Goal: Information Seeking & Learning: Learn about a topic

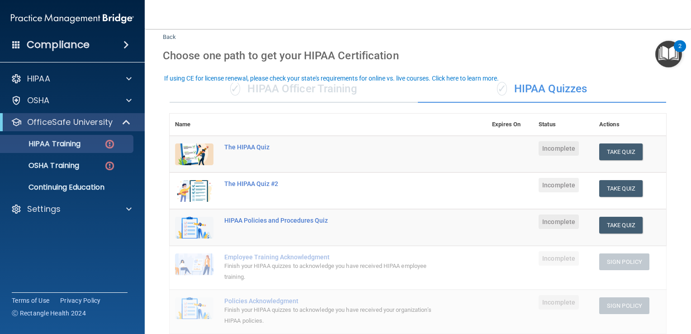
scroll to position [11, 0]
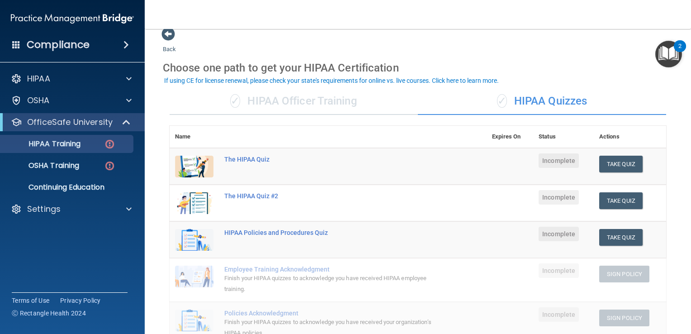
drag, startPoint x: 672, startPoint y: 268, endPoint x: 680, endPoint y: 319, distance: 51.3
click at [680, 319] on main "Back Choose one path to get your HIPAA Certification ✓ HIPAA Officer Training ✓…" at bounding box center [418, 181] width 546 height 305
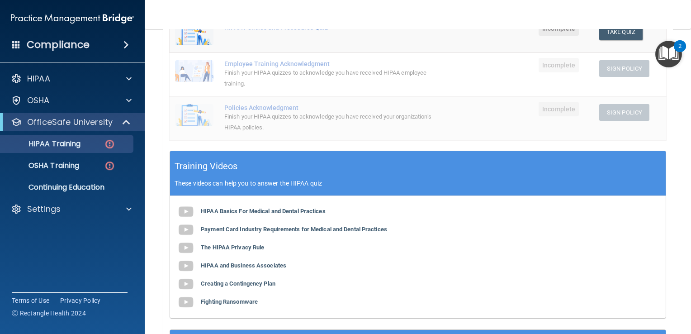
scroll to position [223, 0]
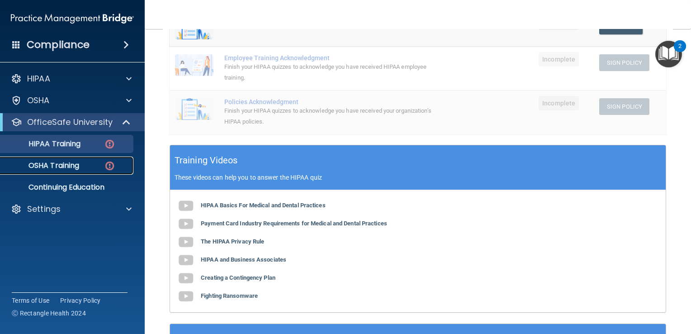
click at [69, 163] on p "OSHA Training" at bounding box center [42, 165] width 73 height 9
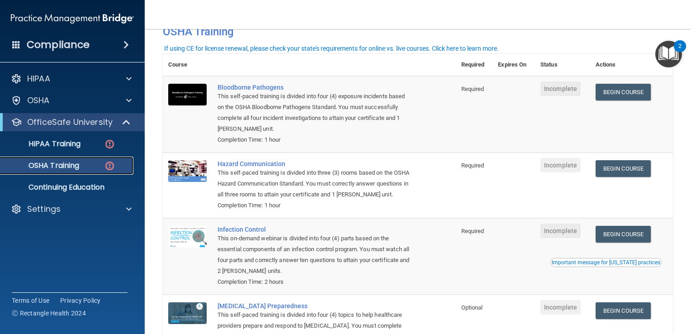
scroll to position [43, 0]
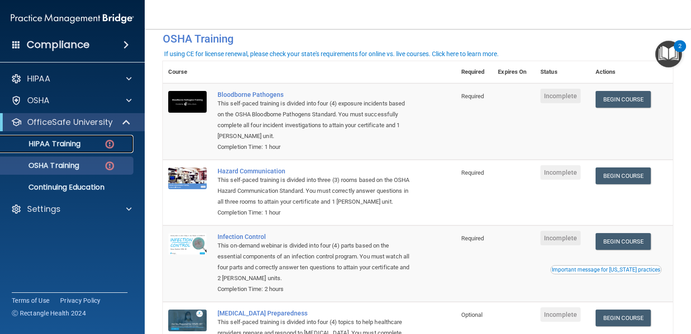
click at [57, 143] on p "HIPAA Training" at bounding box center [43, 143] width 75 height 9
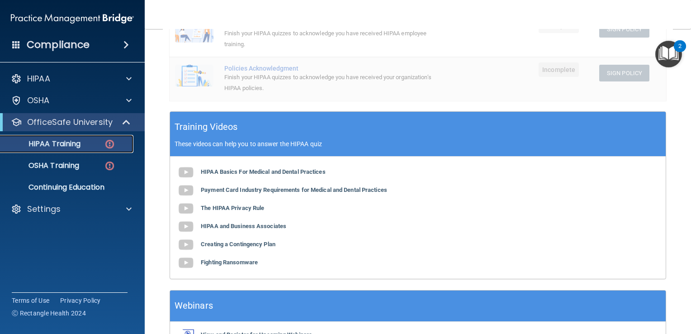
scroll to position [259, 0]
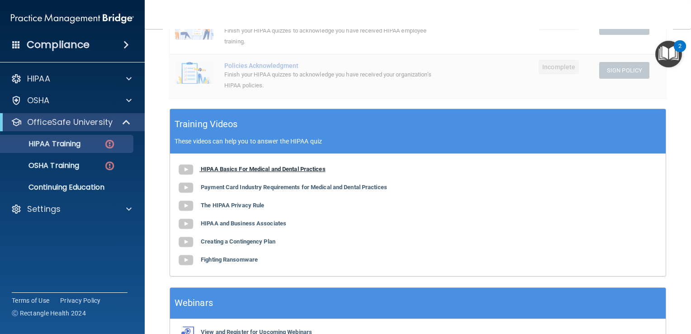
click at [297, 171] on b "HIPAA Basics For Medical and Dental Practices" at bounding box center [263, 169] width 125 height 7
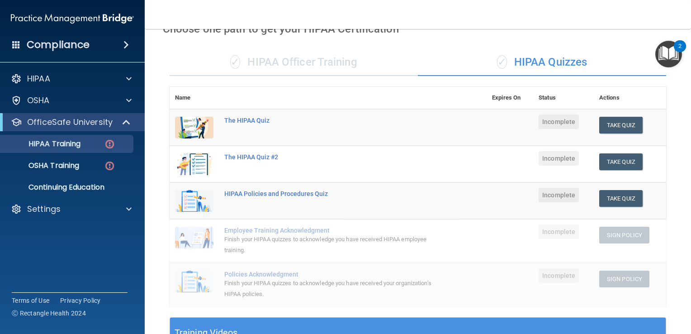
scroll to position [46, 0]
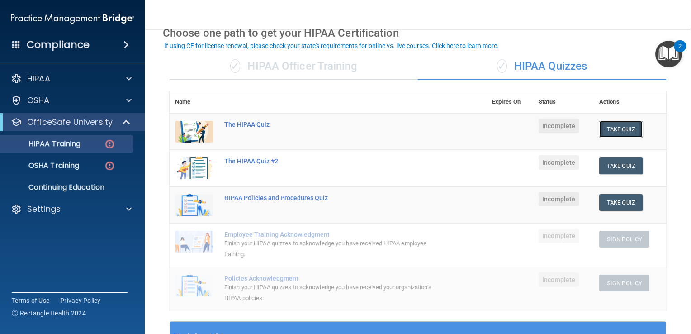
click at [614, 133] on button "Take Quiz" at bounding box center [620, 129] width 43 height 17
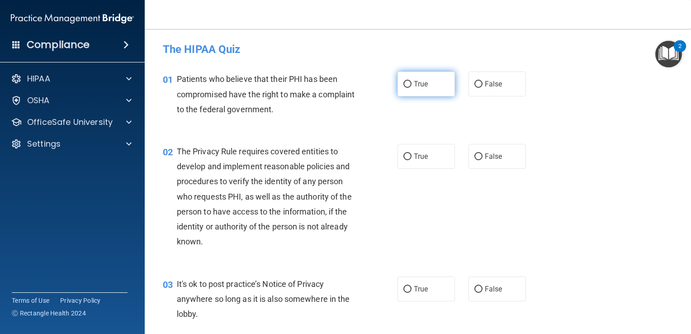
click at [408, 89] on label "True" at bounding box center [426, 83] width 57 height 25
click at [408, 88] on input "True" at bounding box center [408, 84] width 8 height 7
radio input "true"
click at [476, 159] on input "False" at bounding box center [479, 156] width 8 height 7
radio input "true"
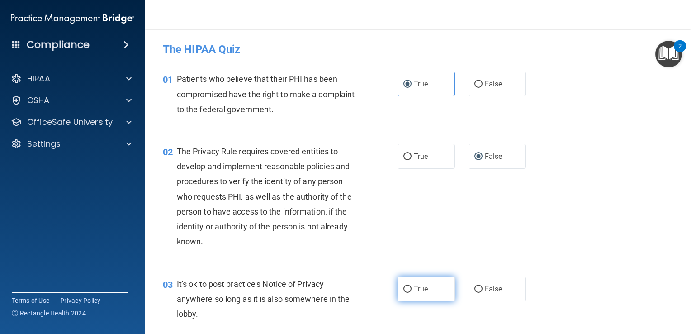
click at [410, 287] on label "True" at bounding box center [426, 288] width 57 height 25
click at [410, 287] on input "True" at bounding box center [408, 289] width 8 height 7
radio input "true"
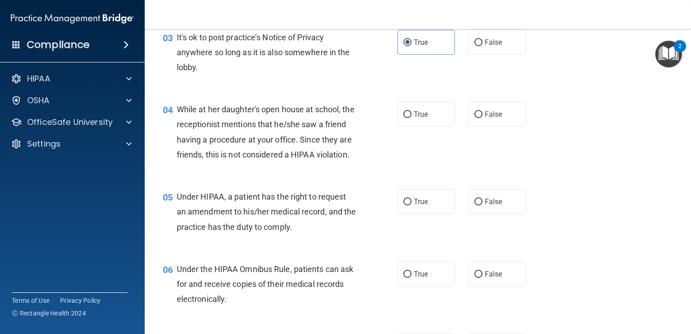
scroll to position [256, 0]
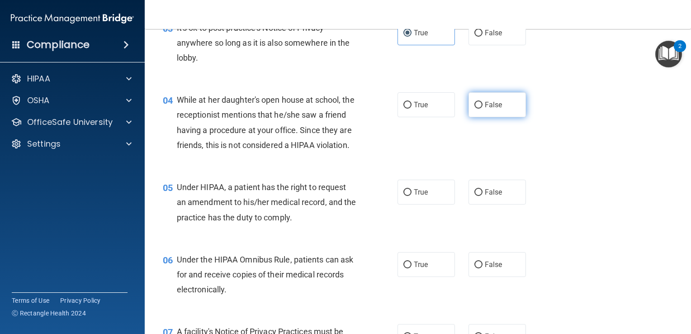
click at [476, 114] on label "False" at bounding box center [497, 104] width 57 height 25
click at [476, 109] on input "False" at bounding box center [479, 105] width 8 height 7
radio input "true"
click at [409, 204] on label "True" at bounding box center [426, 192] width 57 height 25
click at [409, 196] on input "True" at bounding box center [408, 192] width 8 height 7
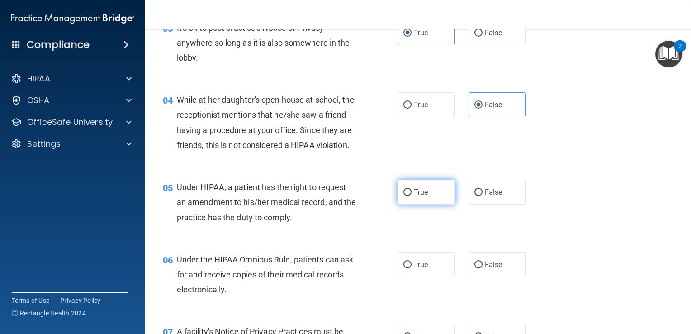
radio input "true"
click at [485, 269] on span "False" at bounding box center [494, 264] width 18 height 9
click at [480, 268] on input "False" at bounding box center [479, 264] width 8 height 7
radio input "true"
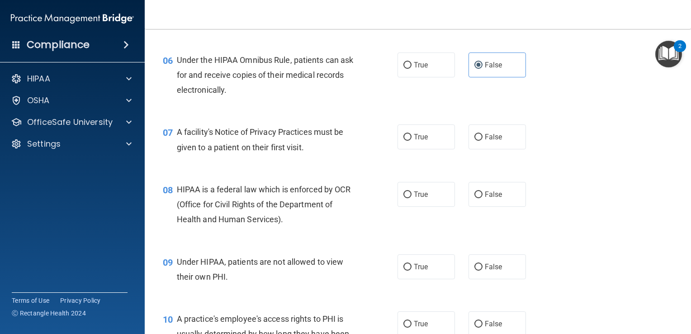
scroll to position [459, 0]
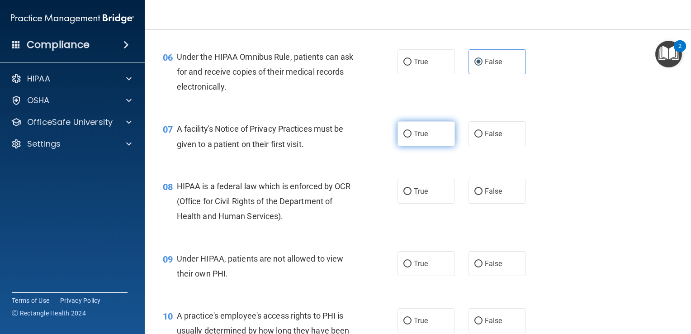
click at [414, 138] on span "True" at bounding box center [421, 133] width 14 height 9
click at [410, 138] on input "True" at bounding box center [408, 134] width 8 height 7
radio input "true"
click at [414, 195] on span "True" at bounding box center [421, 191] width 14 height 9
click at [412, 195] on input "True" at bounding box center [408, 191] width 8 height 7
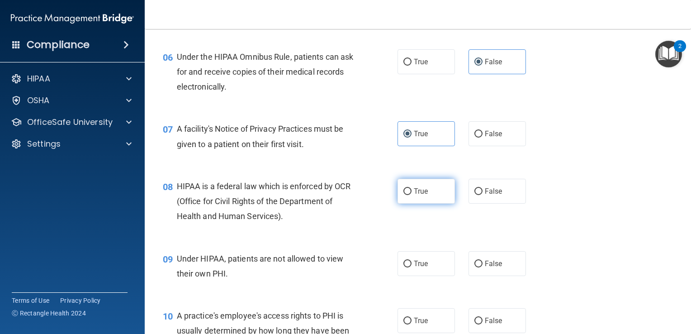
radio input "true"
click at [475, 267] on input "False" at bounding box center [479, 264] width 8 height 7
radio input "true"
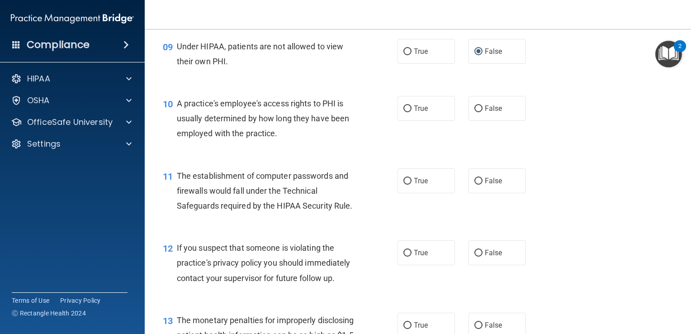
scroll to position [674, 0]
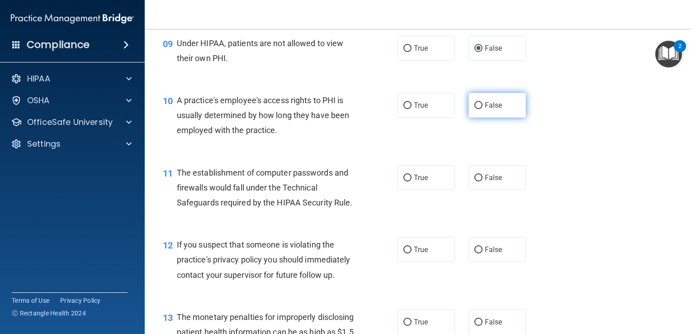
click at [475, 118] on label "False" at bounding box center [497, 105] width 57 height 25
click at [475, 109] on input "False" at bounding box center [479, 105] width 8 height 7
radio input "true"
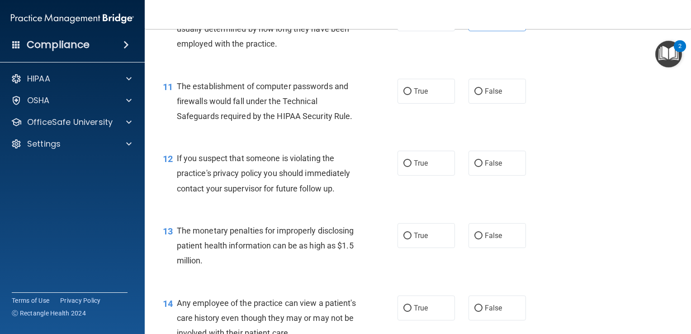
scroll to position [767, 0]
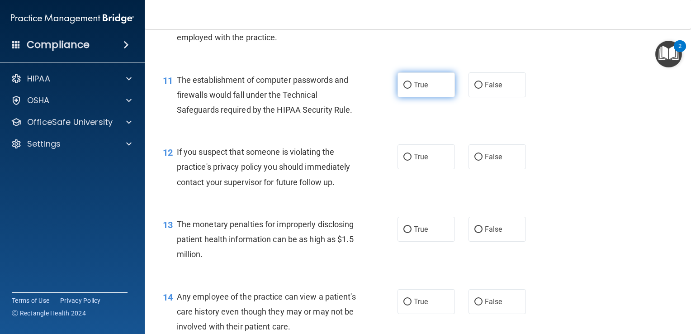
click at [424, 89] on span "True" at bounding box center [421, 85] width 14 height 9
click at [412, 89] on input "True" at bounding box center [408, 85] width 8 height 7
radio input "true"
click at [419, 161] on span "True" at bounding box center [421, 156] width 14 height 9
click at [412, 161] on input "True" at bounding box center [408, 157] width 8 height 7
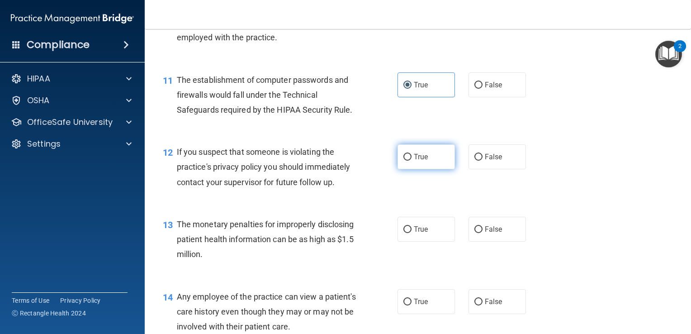
radio input "true"
click at [491, 242] on label "False" at bounding box center [497, 229] width 57 height 25
click at [483, 233] on input "False" at bounding box center [479, 229] width 8 height 7
radio input "true"
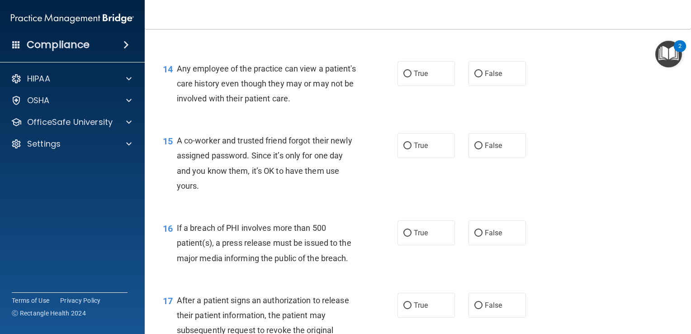
scroll to position [1001, 0]
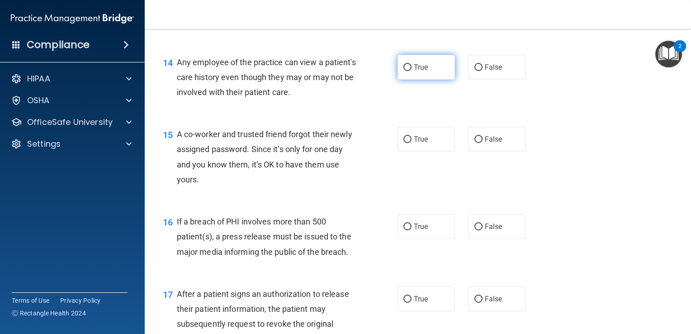
click at [432, 80] on label "True" at bounding box center [426, 67] width 57 height 25
click at [412, 71] on input "True" at bounding box center [408, 67] width 8 height 7
radio input "true"
click at [478, 71] on input "False" at bounding box center [479, 67] width 8 height 7
radio input "true"
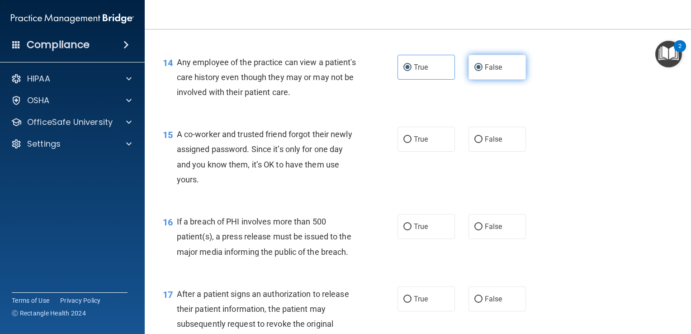
radio input "false"
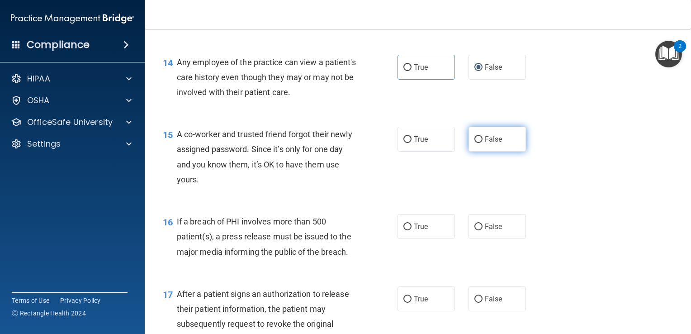
click at [476, 143] on input "False" at bounding box center [479, 139] width 8 height 7
radio input "true"
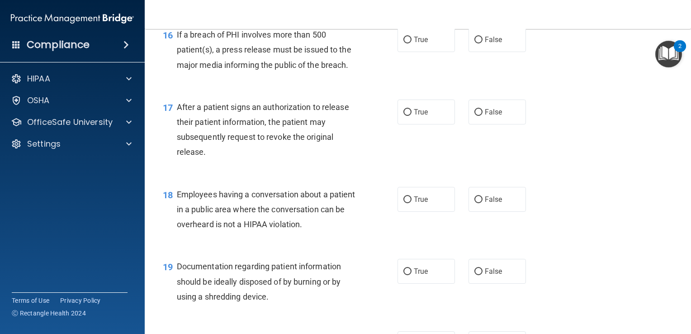
scroll to position [1191, 0]
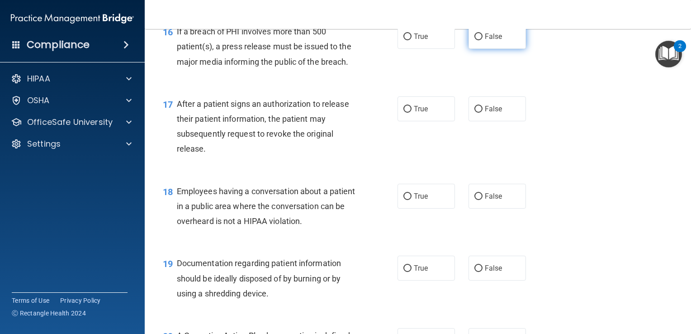
click at [489, 41] on span "False" at bounding box center [494, 36] width 18 height 9
click at [483, 40] on input "False" at bounding box center [479, 36] width 8 height 7
radio input "true"
click at [427, 121] on label "True" at bounding box center [426, 108] width 57 height 25
click at [412, 113] on input "True" at bounding box center [408, 109] width 8 height 7
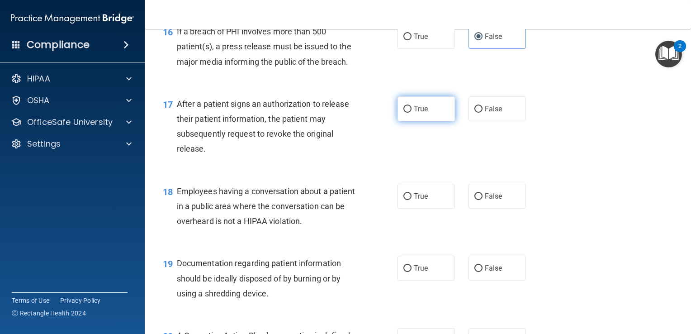
radio input "true"
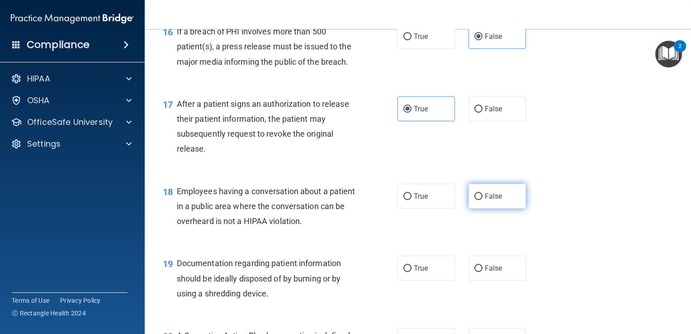
click at [500, 209] on label "False" at bounding box center [497, 196] width 57 height 25
click at [483, 200] on input "False" at bounding box center [479, 196] width 8 height 7
radio input "true"
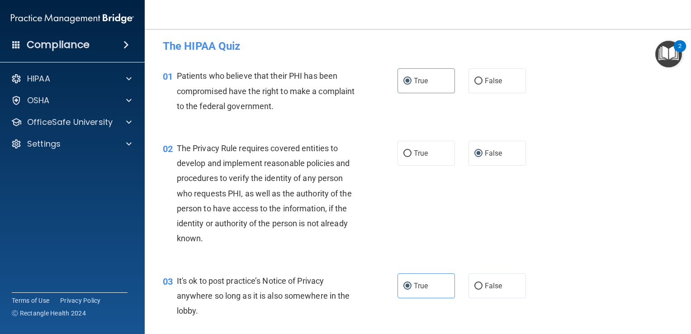
scroll to position [0, 0]
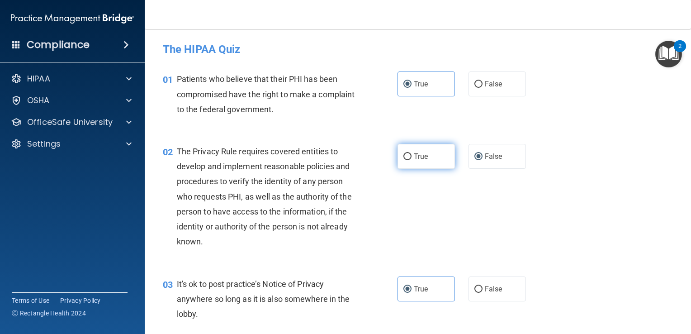
click at [423, 155] on span "True" at bounding box center [421, 156] width 14 height 9
click at [412, 155] on input "True" at bounding box center [408, 156] width 8 height 7
radio input "true"
radio input "false"
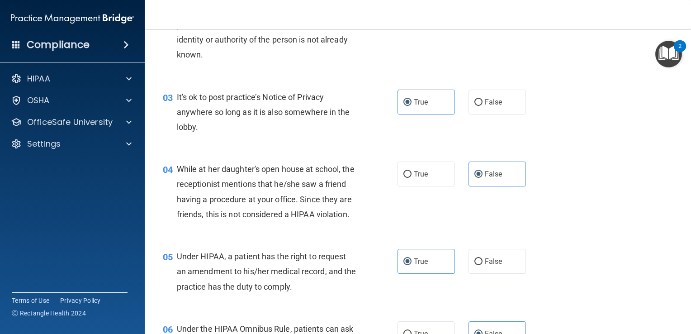
scroll to position [200, 0]
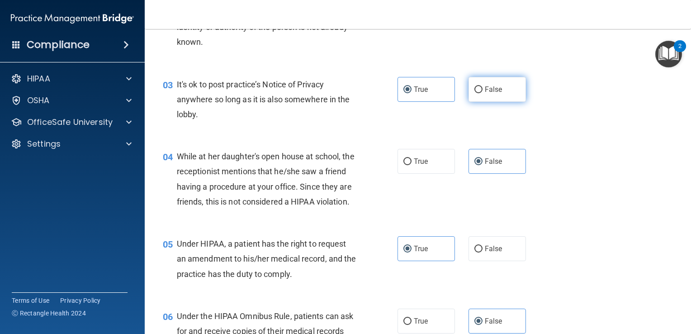
click at [485, 90] on span "False" at bounding box center [494, 89] width 18 height 9
click at [482, 90] on input "False" at bounding box center [479, 89] width 8 height 7
radio input "true"
radio input "false"
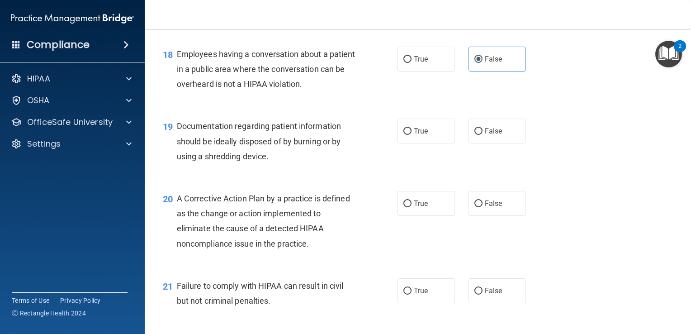
scroll to position [1331, 0]
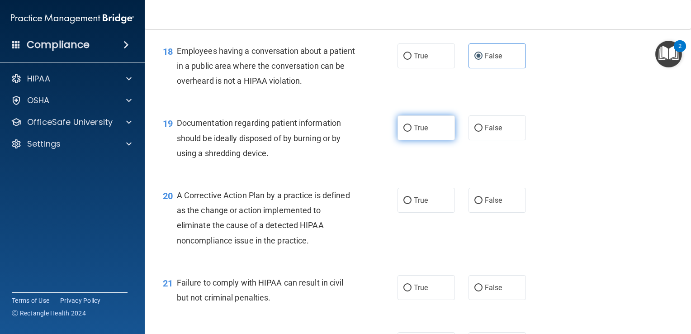
click at [420, 132] on span "True" at bounding box center [421, 128] width 14 height 9
click at [412, 132] on input "True" at bounding box center [408, 128] width 8 height 7
radio input "true"
click at [405, 291] on input "True" at bounding box center [408, 288] width 8 height 7
radio input "true"
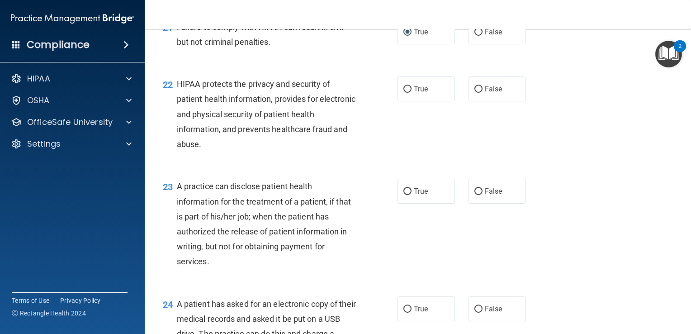
scroll to position [1591, 0]
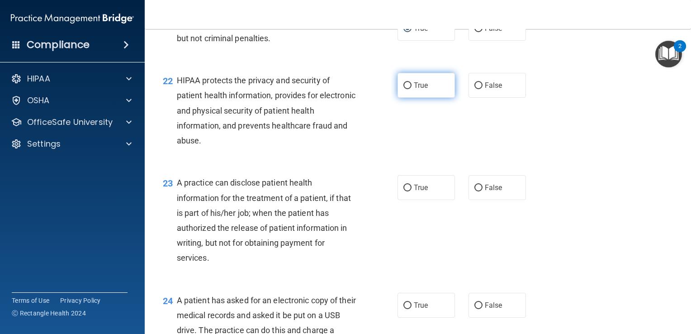
click at [406, 89] on input "True" at bounding box center [408, 85] width 8 height 7
radio input "true"
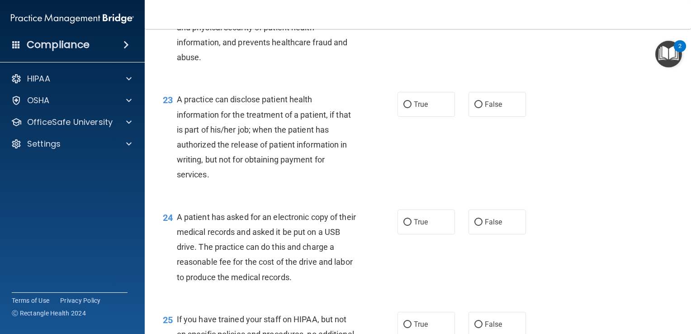
scroll to position [1683, 0]
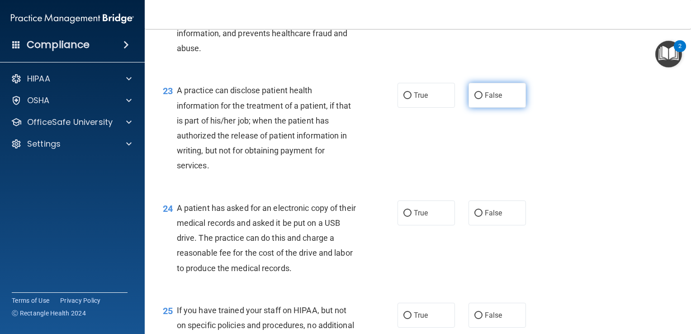
click at [476, 108] on label "False" at bounding box center [497, 95] width 57 height 25
click at [476, 99] on input "False" at bounding box center [479, 95] width 8 height 7
radio input "true"
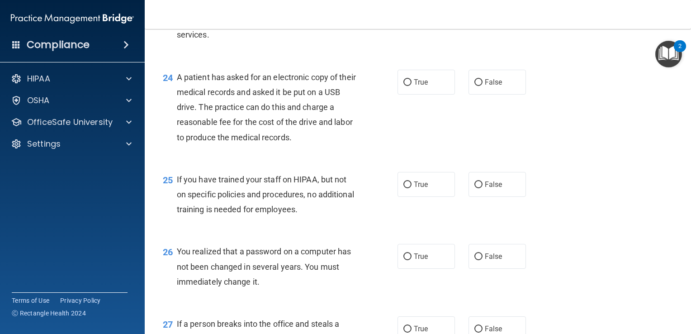
scroll to position [1826, 0]
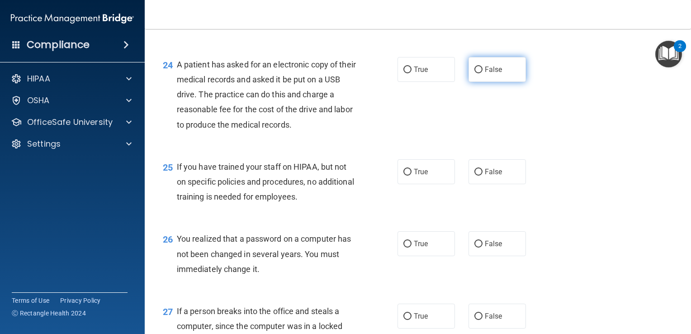
click at [480, 80] on label "False" at bounding box center [497, 69] width 57 height 25
click at [480, 73] on input "False" at bounding box center [479, 70] width 8 height 7
radio input "true"
click at [485, 176] on span "False" at bounding box center [494, 171] width 18 height 9
click at [483, 176] on input "False" at bounding box center [479, 172] width 8 height 7
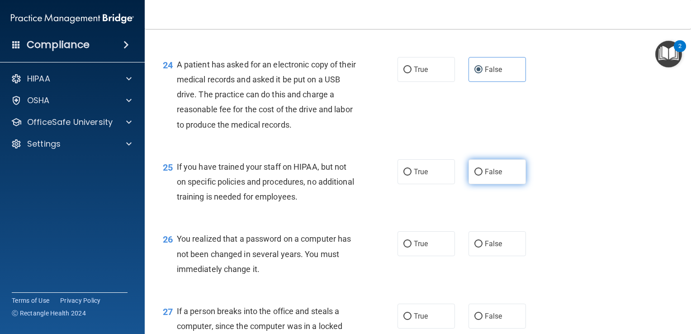
radio input "true"
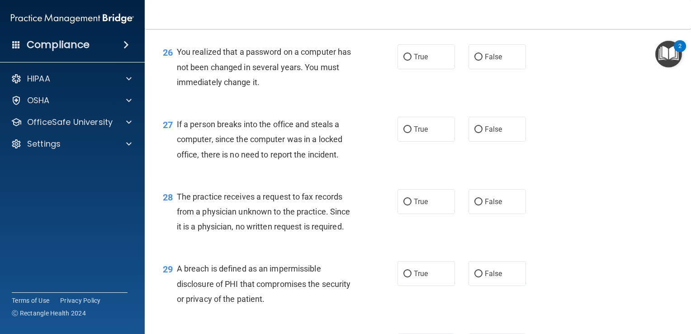
scroll to position [2038, 0]
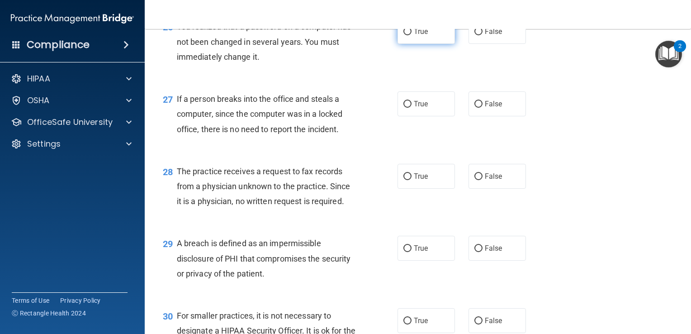
click at [416, 44] on label "True" at bounding box center [426, 31] width 57 height 25
click at [412, 35] on input "True" at bounding box center [408, 32] width 8 height 7
radio input "true"
click at [487, 108] on span "False" at bounding box center [494, 104] width 18 height 9
click at [483, 108] on input "False" at bounding box center [479, 104] width 8 height 7
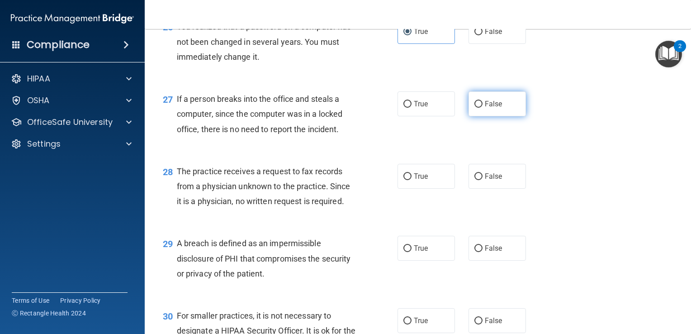
radio input "true"
click at [431, 189] on label "True" at bounding box center [426, 176] width 57 height 25
click at [412, 180] on input "True" at bounding box center [408, 176] width 8 height 7
radio input "true"
click at [486, 181] on span "False" at bounding box center [494, 176] width 18 height 9
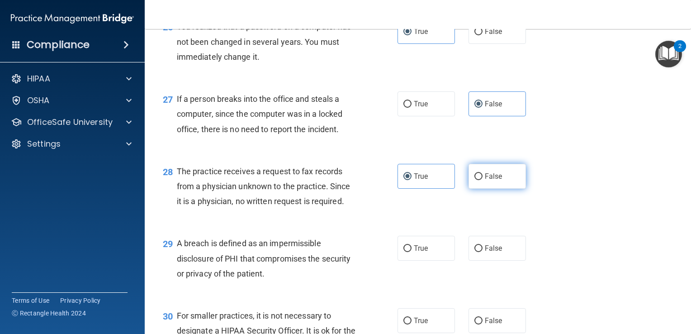
click at [483, 180] on input "False" at bounding box center [479, 176] width 8 height 7
radio input "true"
radio input "false"
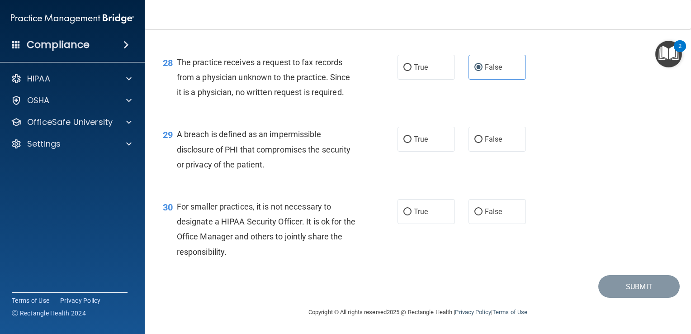
scroll to position [2159, 0]
click at [416, 142] on span "True" at bounding box center [421, 139] width 14 height 9
click at [412, 142] on input "True" at bounding box center [408, 139] width 8 height 7
radio input "true"
click at [490, 216] on span "False" at bounding box center [494, 211] width 18 height 9
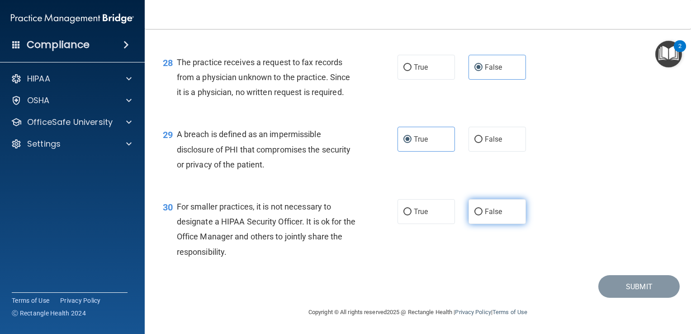
click at [483, 215] on input "False" at bounding box center [479, 212] width 8 height 7
radio input "true"
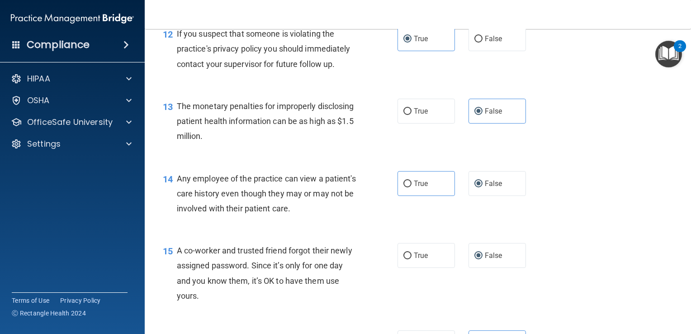
scroll to position [888, 0]
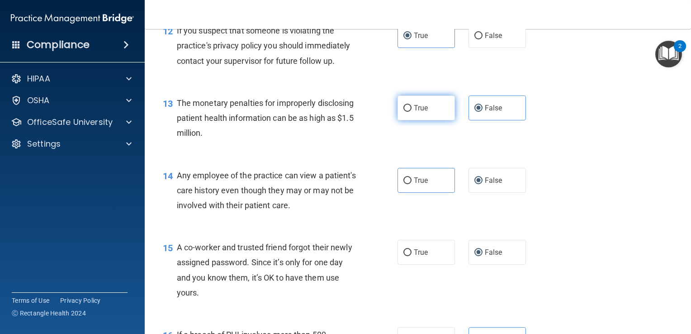
click at [417, 112] on span "True" at bounding box center [421, 108] width 14 height 9
click at [412, 112] on input "True" at bounding box center [408, 108] width 8 height 7
radio input "true"
radio input "false"
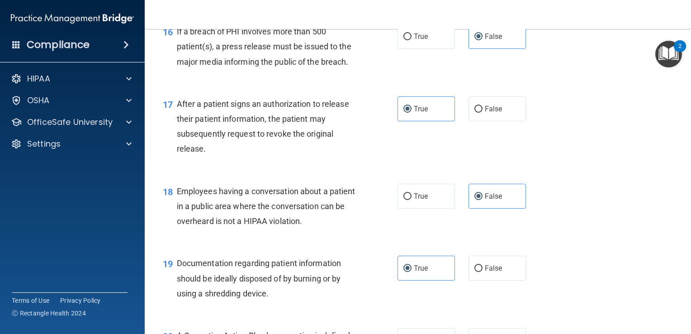
scroll to position [1194, 0]
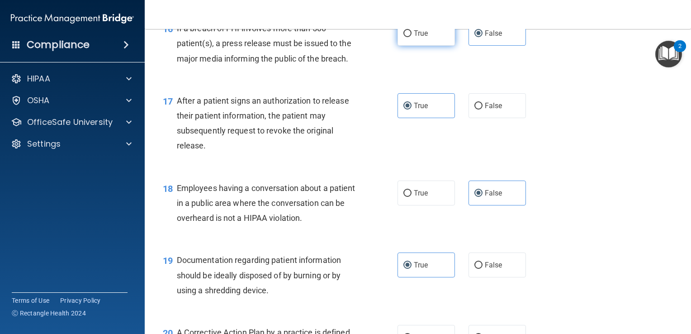
click at [407, 37] on input "True" at bounding box center [408, 33] width 8 height 7
radio input "true"
radio input "false"
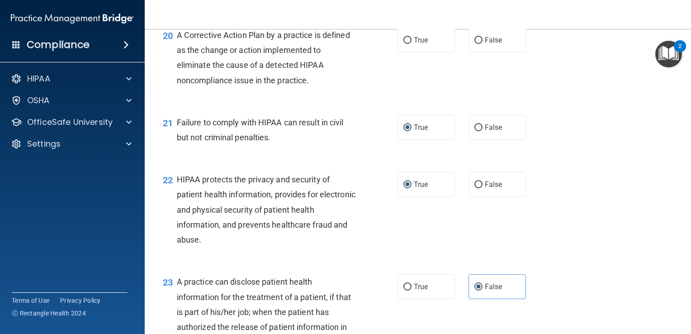
scroll to position [1469, 0]
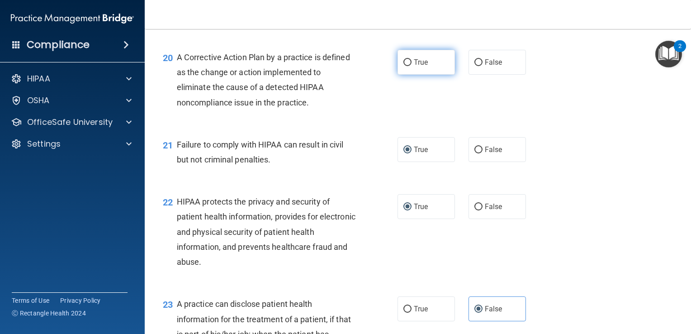
click at [415, 67] on span "True" at bounding box center [421, 62] width 14 height 9
click at [412, 66] on input "True" at bounding box center [408, 62] width 8 height 7
radio input "true"
click at [478, 153] on input "False" at bounding box center [479, 150] width 8 height 7
radio input "true"
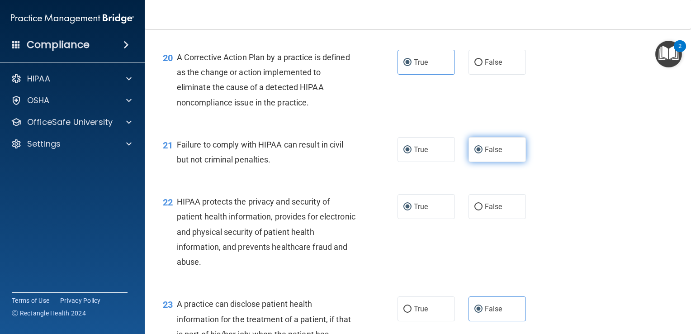
radio input "false"
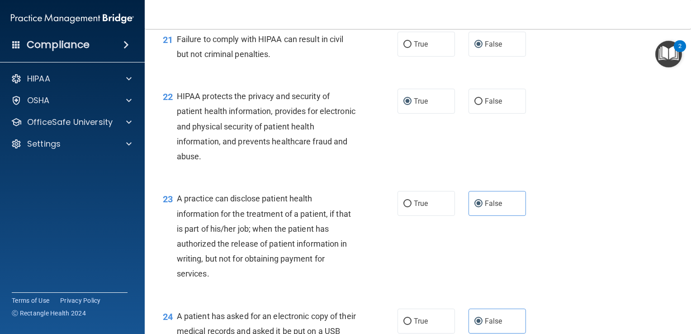
scroll to position [1578, 0]
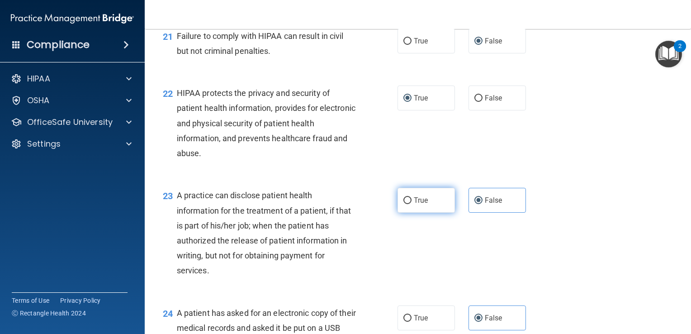
click at [421, 204] on span "True" at bounding box center [421, 200] width 14 height 9
click at [412, 204] on input "True" at bounding box center [408, 200] width 8 height 7
radio input "true"
radio input "false"
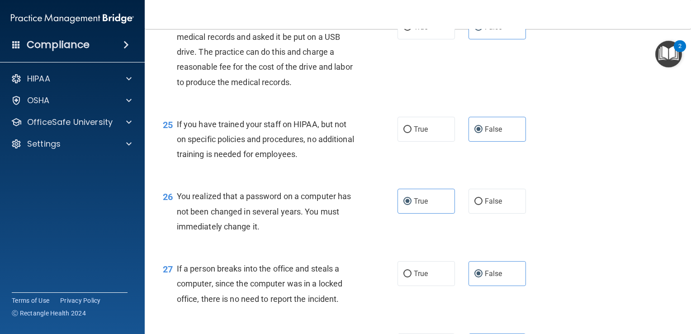
scroll to position [1862, 0]
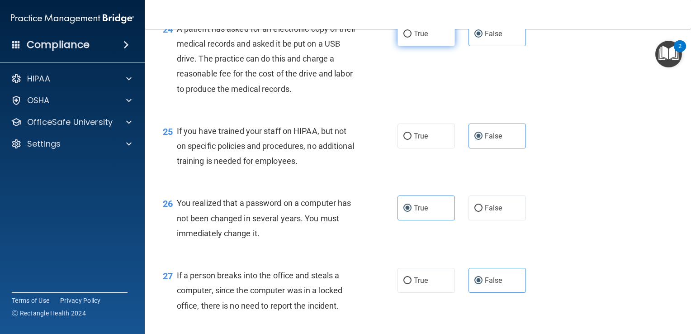
click at [416, 38] on span "True" at bounding box center [421, 33] width 14 height 9
click at [412, 38] on input "True" at bounding box center [408, 34] width 8 height 7
radio input "true"
radio input "false"
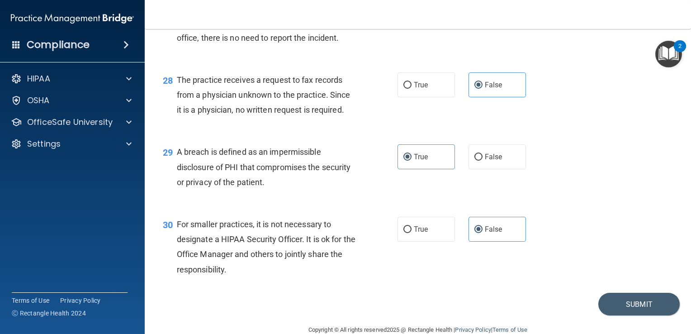
scroll to position [2162, 0]
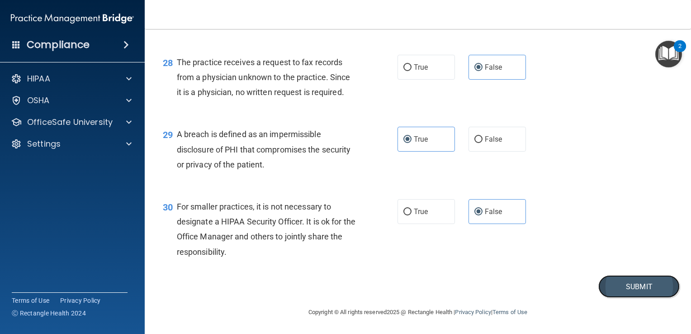
click at [628, 289] on button "Submit" at bounding box center [639, 286] width 81 height 23
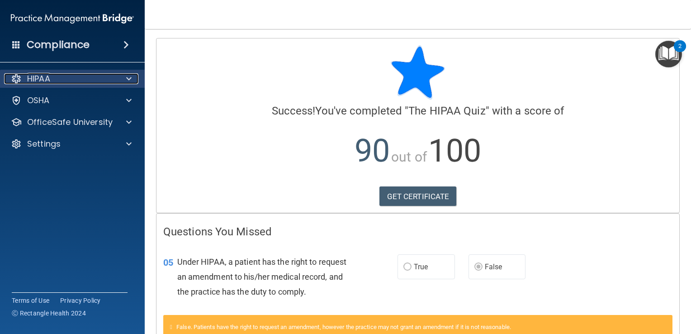
click at [129, 79] on span at bounding box center [128, 78] width 5 height 11
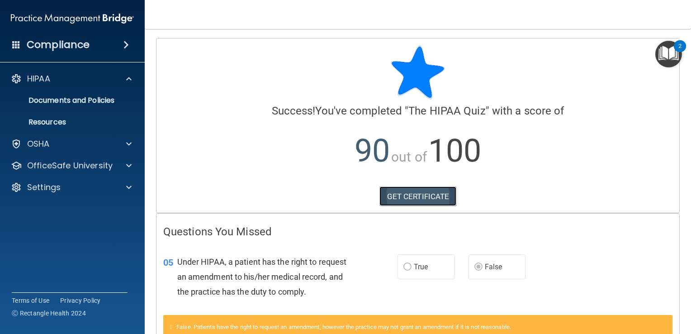
click at [399, 196] on link "GET CERTIFICATE" at bounding box center [418, 196] width 77 height 20
click at [67, 101] on p "Documents and Policies" at bounding box center [68, 100] width 124 height 9
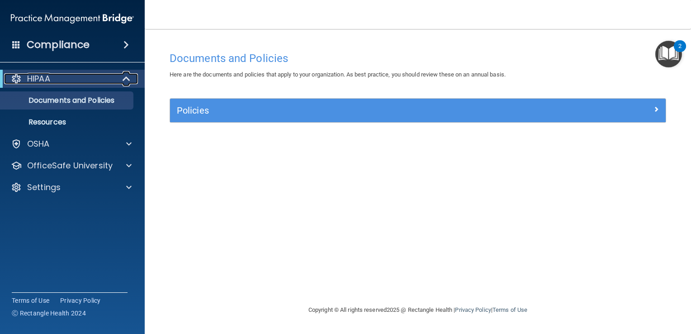
click at [62, 76] on div "HIPAA" at bounding box center [60, 78] width 112 height 11
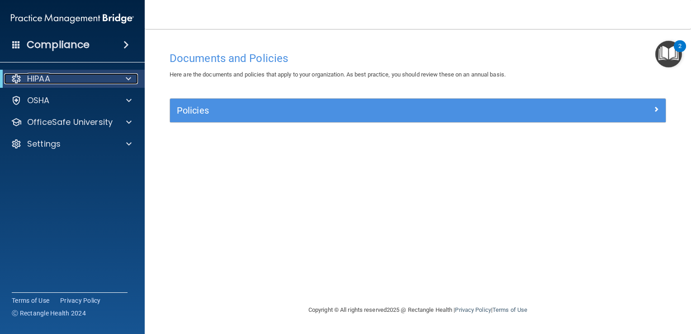
click at [62, 76] on div "HIPAA" at bounding box center [60, 78] width 112 height 11
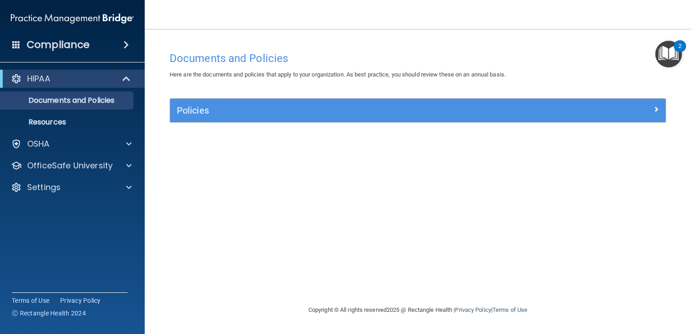
click at [82, 46] on h4 "Compliance" at bounding box center [58, 44] width 63 height 13
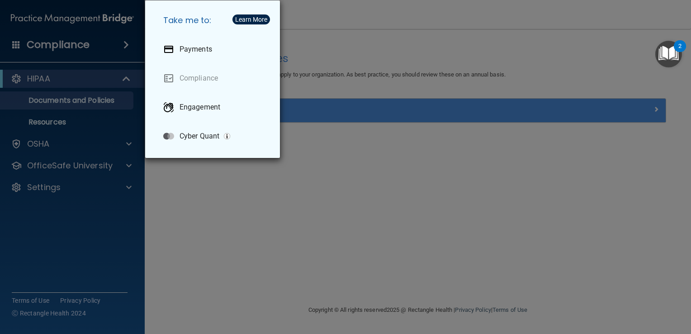
click at [398, 89] on div "Take me to: Payments Compliance Engagement Cyber Quant" at bounding box center [345, 167] width 691 height 334
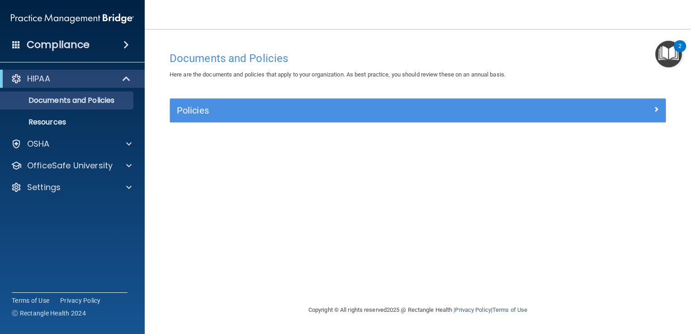
click at [675, 55] on img "Open Resource Center, 2 new notifications" at bounding box center [669, 54] width 27 height 27
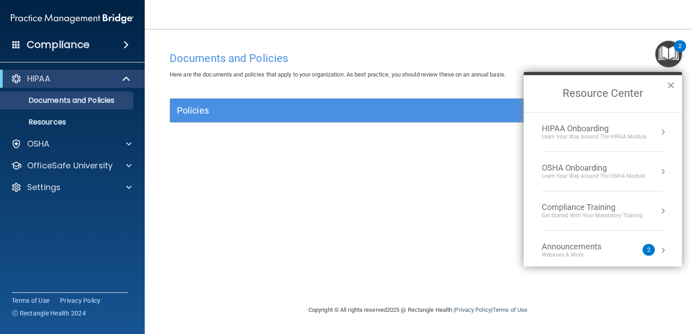
click at [590, 131] on div "HIPAA Onboarding" at bounding box center [594, 129] width 105 height 10
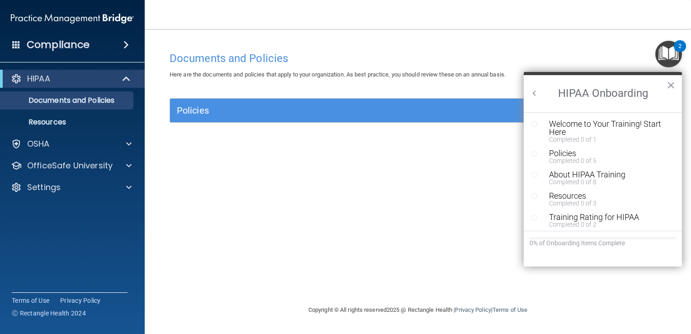
click at [401, 183] on div "Documents and Policies Here are the documents and policies that apply to your o…" at bounding box center [418, 175] width 510 height 257
click at [57, 79] on div "HIPAA" at bounding box center [60, 78] width 112 height 11
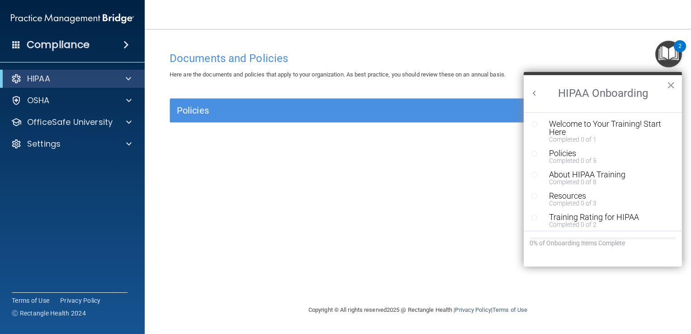
click at [670, 82] on button "×" at bounding box center [671, 85] width 9 height 14
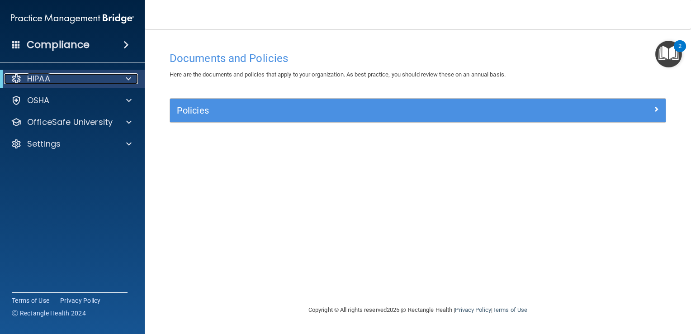
click at [116, 78] on div at bounding box center [127, 78] width 22 height 11
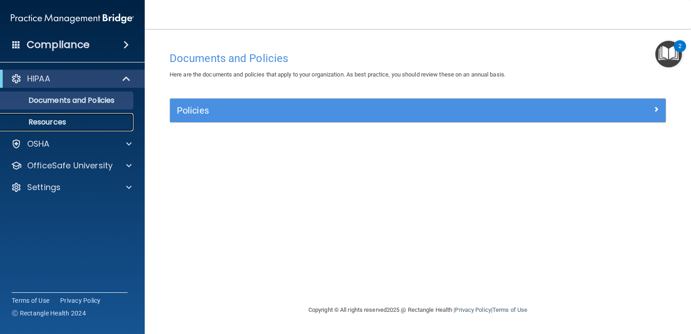
click at [56, 123] on p "Resources" at bounding box center [68, 122] width 124 height 9
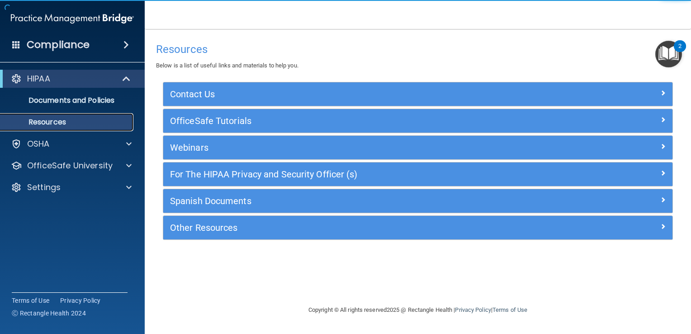
click at [56, 123] on p "Resources" at bounding box center [68, 122] width 124 height 9
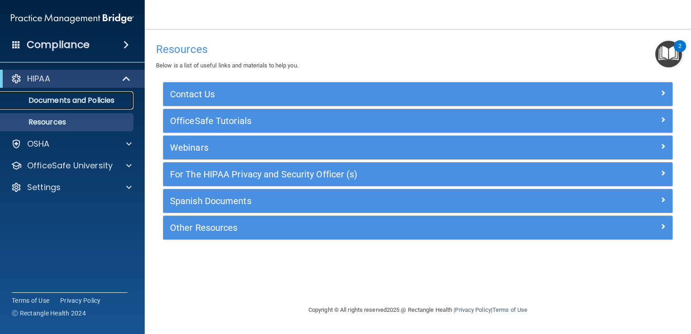
click at [55, 101] on p "Documents and Policies" at bounding box center [68, 100] width 124 height 9
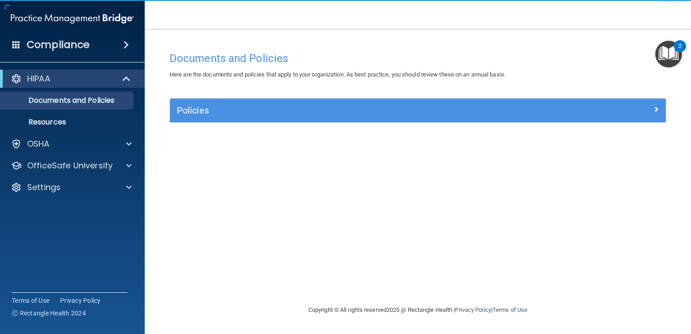
click at [665, 46] on img "Open Resource Center, 2 new notifications" at bounding box center [669, 54] width 27 height 27
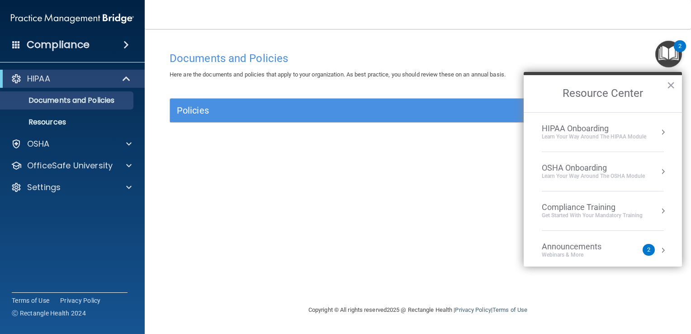
click at [589, 131] on div "HIPAA Onboarding" at bounding box center [594, 129] width 105 height 10
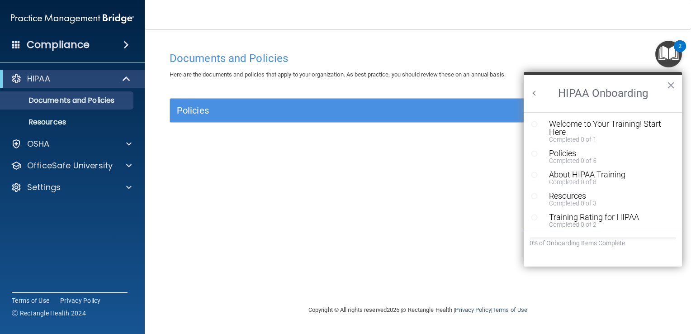
click at [461, 187] on div "Documents and Policies Here are the documents and policies that apply to your o…" at bounding box center [418, 175] width 510 height 257
click at [536, 93] on button "Back to Resource Center Home" at bounding box center [534, 93] width 9 height 9
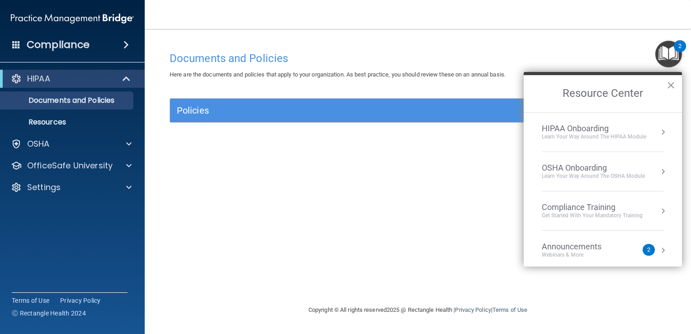
click at [438, 166] on div "Documents and Policies Here are the documents and policies that apply to your o…" at bounding box center [418, 175] width 510 height 257
click at [673, 85] on button "×" at bounding box center [671, 85] width 9 height 14
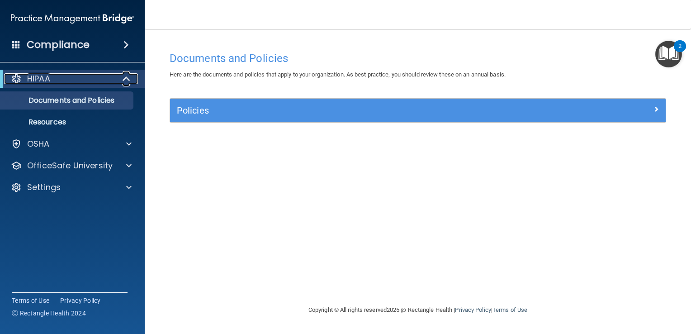
click at [126, 78] on span at bounding box center [128, 78] width 8 height 11
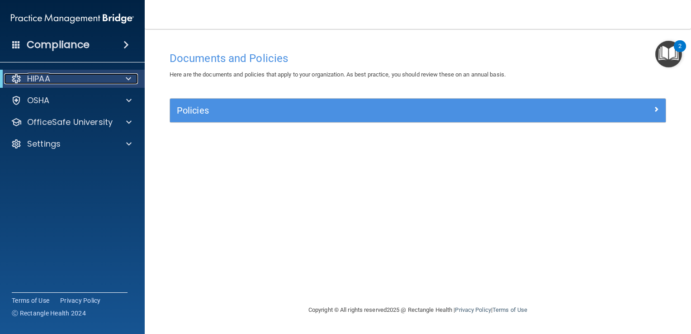
click at [126, 78] on span at bounding box center [128, 78] width 5 height 11
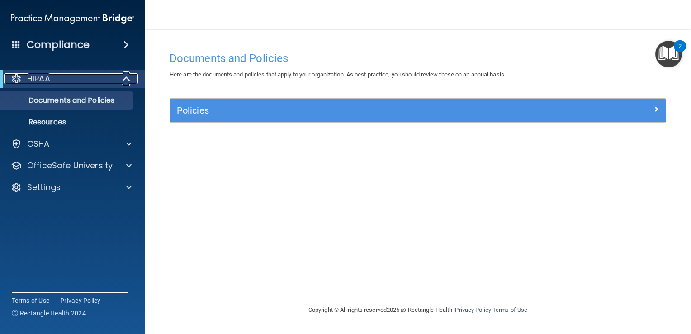
click at [126, 78] on span at bounding box center [128, 78] width 8 height 11
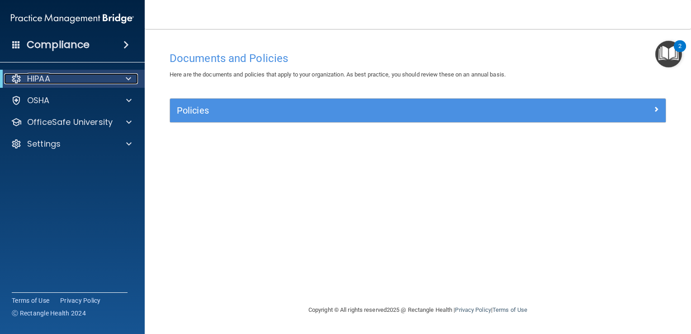
click at [126, 78] on span at bounding box center [128, 78] width 5 height 11
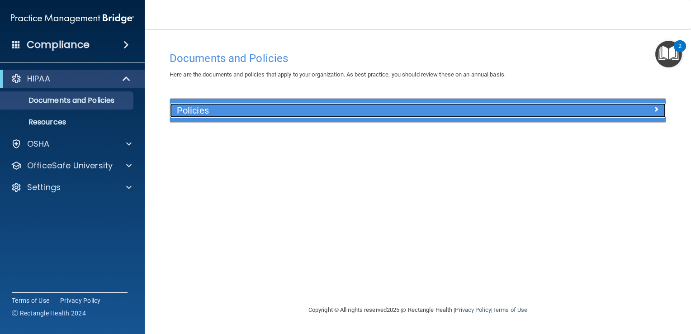
click at [217, 109] on h5 "Policies" at bounding box center [356, 110] width 358 height 10
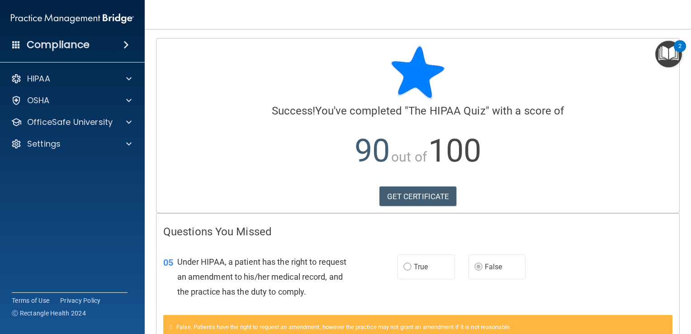
click at [673, 53] on img "Open Resource Center, 2 new notifications" at bounding box center [669, 54] width 27 height 27
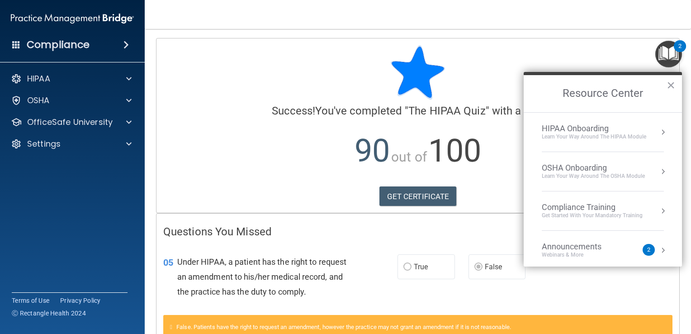
click at [494, 62] on div at bounding box center [417, 72] width 509 height 54
click at [671, 62] on img "Open Resource Center, 2 new notifications" at bounding box center [669, 54] width 27 height 27
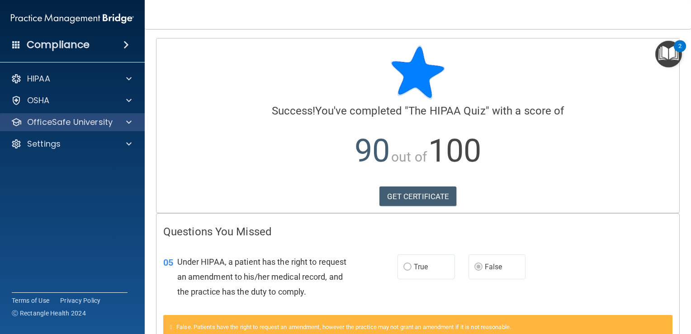
click at [95, 116] on div "OfficeSafe University" at bounding box center [72, 122] width 145 height 18
click at [131, 121] on span at bounding box center [128, 122] width 5 height 11
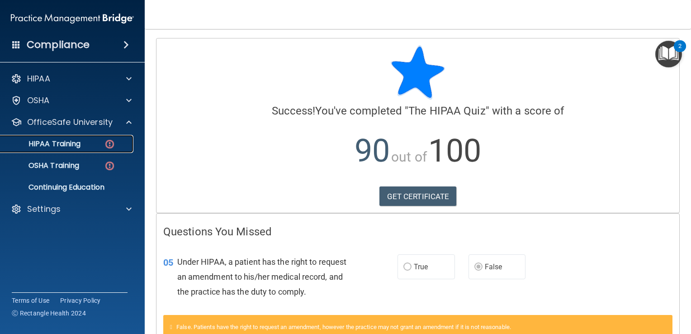
click at [80, 143] on p "HIPAA Training" at bounding box center [43, 143] width 75 height 9
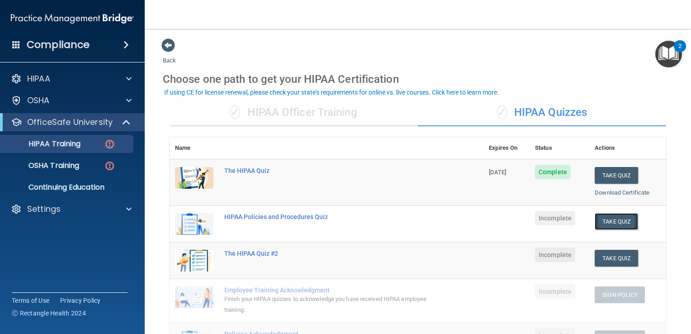
click at [623, 219] on button "Take Quiz" at bounding box center [616, 221] width 43 height 17
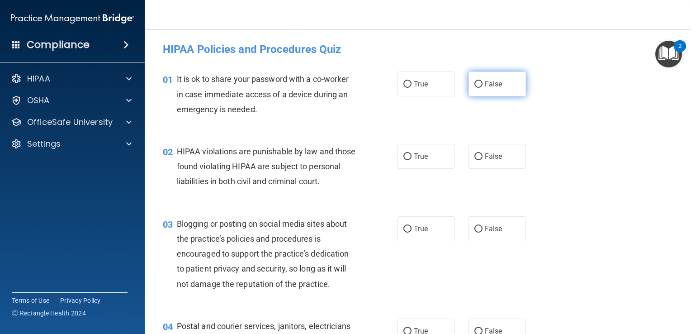
click at [472, 88] on label "False" at bounding box center [497, 83] width 57 height 25
click at [475, 88] on input "False" at bounding box center [479, 84] width 8 height 7
radio input "true"
click at [414, 156] on span "True" at bounding box center [421, 156] width 14 height 9
click at [412, 156] on input "True" at bounding box center [408, 156] width 8 height 7
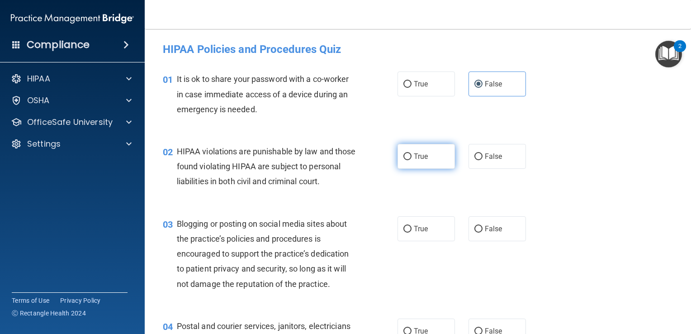
radio input "true"
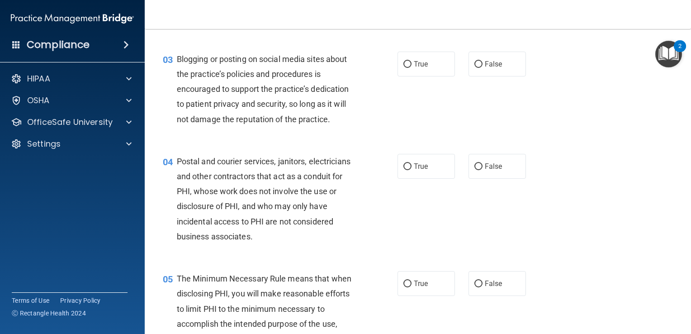
scroll to position [161, 0]
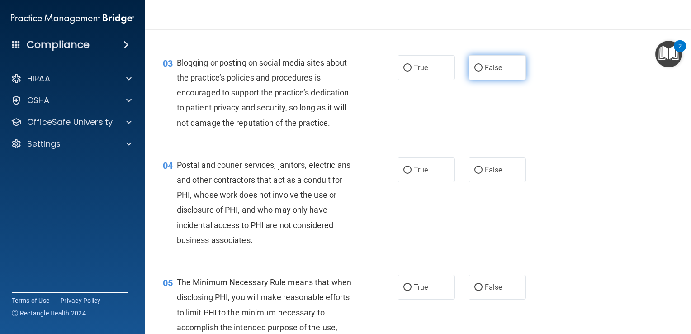
click at [487, 72] on span "False" at bounding box center [494, 67] width 18 height 9
click at [483, 71] on input "False" at bounding box center [479, 68] width 8 height 7
radio input "true"
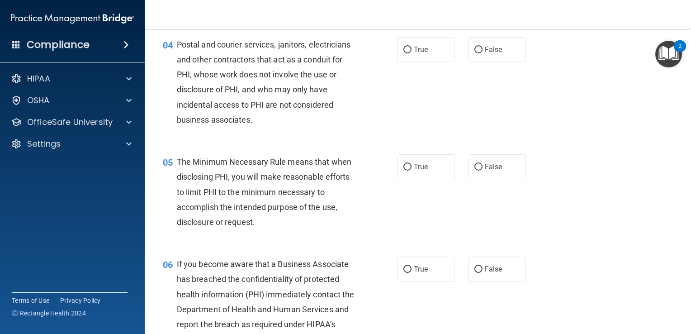
scroll to position [305, 0]
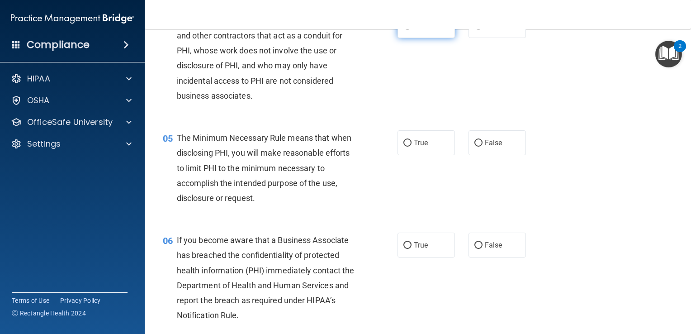
click at [428, 38] on label "True" at bounding box center [426, 25] width 57 height 25
click at [412, 29] on input "True" at bounding box center [408, 26] width 8 height 7
radio input "true"
click at [423, 155] on label "True" at bounding box center [426, 142] width 57 height 25
click at [412, 147] on input "True" at bounding box center [408, 143] width 8 height 7
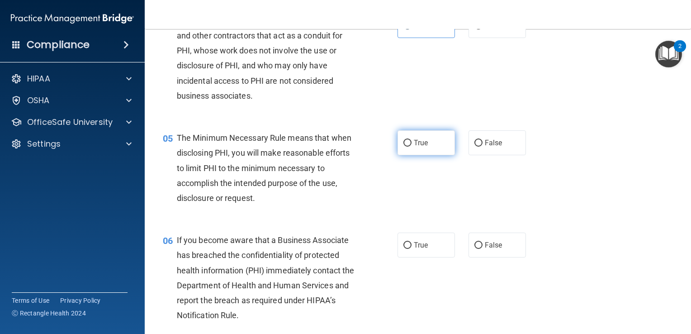
radio input "true"
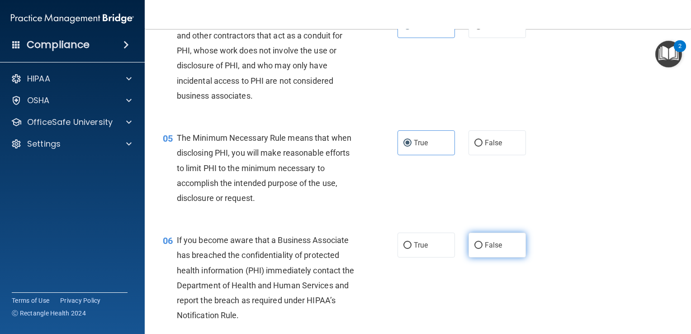
click at [508, 257] on label "False" at bounding box center [497, 245] width 57 height 25
click at [483, 249] on input "False" at bounding box center [479, 245] width 8 height 7
radio input "true"
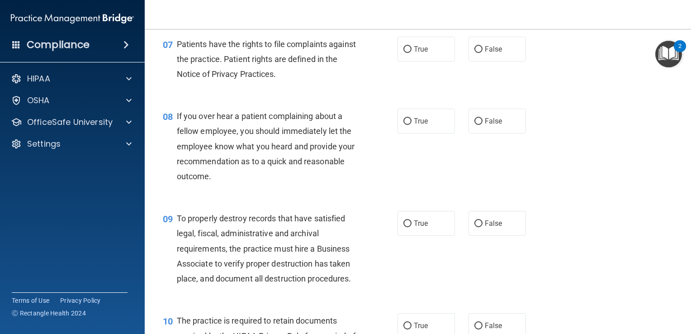
scroll to position [622, 0]
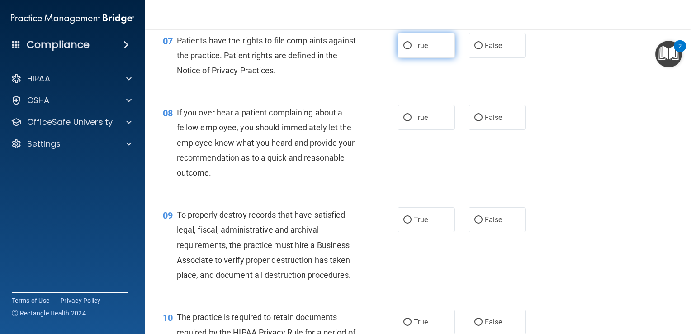
click at [407, 49] on input "True" at bounding box center [408, 46] width 8 height 7
radio input "true"
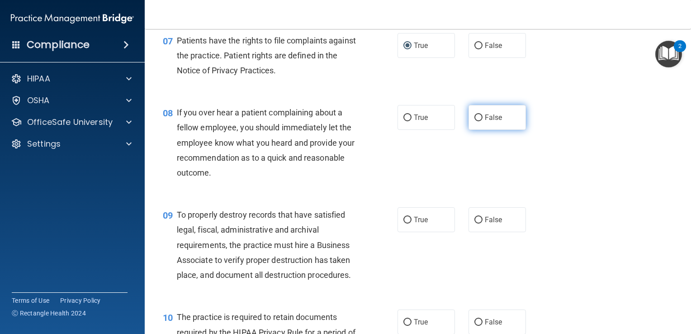
click at [478, 130] on label "False" at bounding box center [497, 117] width 57 height 25
click at [478, 121] on input "False" at bounding box center [479, 117] width 8 height 7
radio input "true"
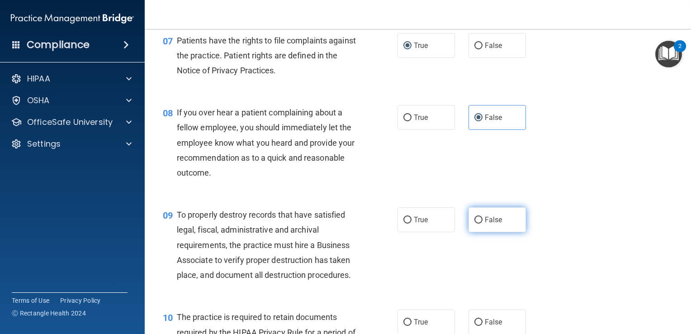
click at [485, 224] on span "False" at bounding box center [494, 219] width 18 height 9
click at [482, 223] on input "False" at bounding box center [479, 220] width 8 height 7
radio input "true"
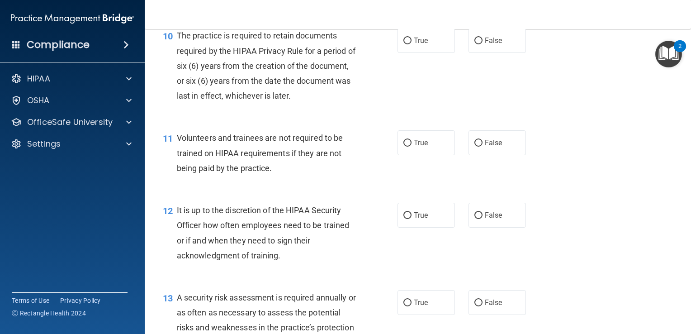
scroll to position [898, 0]
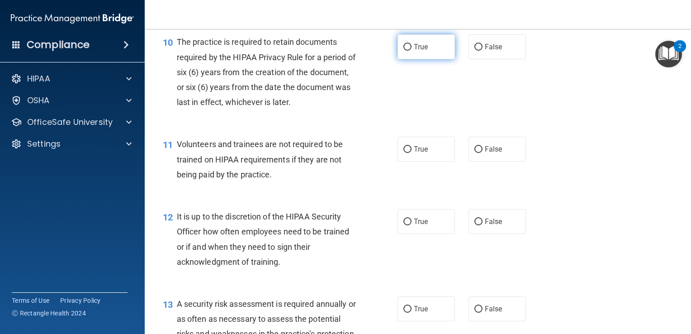
click at [430, 59] on label "True" at bounding box center [426, 46] width 57 height 25
click at [412, 51] on input "True" at bounding box center [408, 47] width 8 height 7
radio input "true"
click at [494, 153] on span "False" at bounding box center [494, 149] width 18 height 9
click at [483, 153] on input "False" at bounding box center [479, 149] width 8 height 7
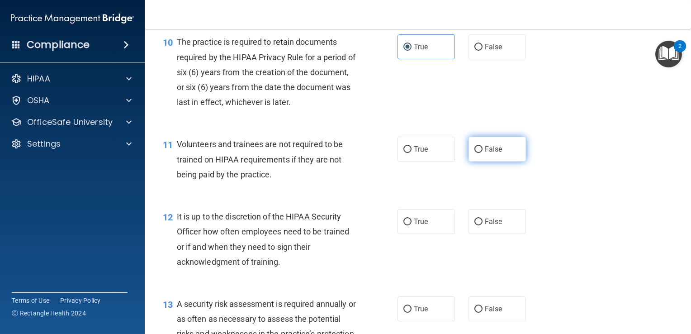
radio input "true"
click at [494, 231] on label "False" at bounding box center [497, 221] width 57 height 25
click at [483, 225] on input "False" at bounding box center [479, 222] width 8 height 7
radio input "true"
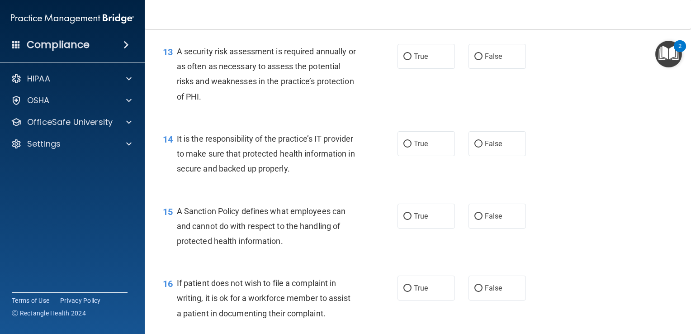
scroll to position [1160, 0]
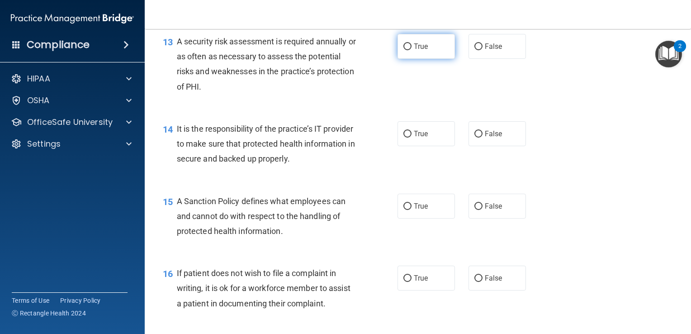
click at [432, 59] on label "True" at bounding box center [426, 46] width 57 height 25
click at [412, 50] on input "True" at bounding box center [408, 46] width 8 height 7
radio input "true"
click at [478, 138] on input "False" at bounding box center [479, 134] width 8 height 7
radio input "true"
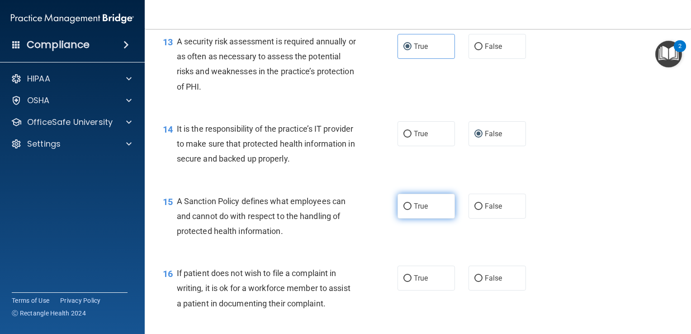
click at [429, 219] on label "True" at bounding box center [426, 206] width 57 height 25
click at [412, 210] on input "True" at bounding box center [408, 206] width 8 height 7
radio input "true"
click at [428, 290] on label "True" at bounding box center [426, 278] width 57 height 25
click at [412, 282] on input "True" at bounding box center [408, 278] width 8 height 7
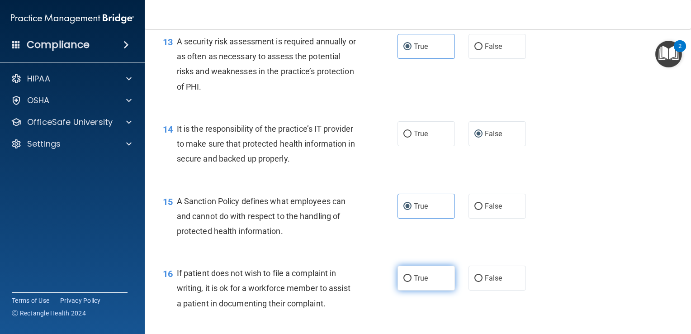
radio input "true"
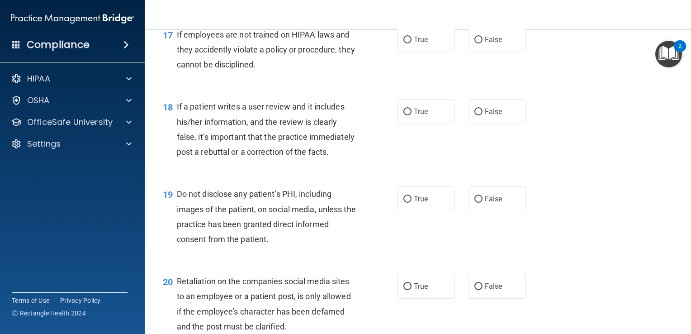
scroll to position [1474, 0]
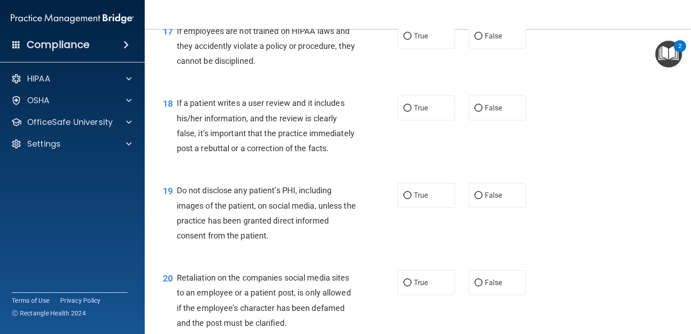
click at [556, 68] on div "17 If employees are not trained on HIPAA laws and they accidently violate a pol…" at bounding box center [418, 48] width 524 height 72
click at [496, 48] on label "False" at bounding box center [497, 36] width 57 height 25
click at [483, 40] on input "False" at bounding box center [479, 36] width 8 height 7
radio input "true"
click at [494, 112] on span "False" at bounding box center [494, 108] width 18 height 9
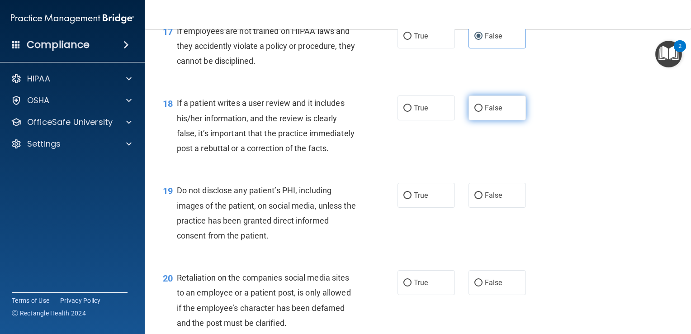
click at [483, 112] on input "False" at bounding box center [479, 108] width 8 height 7
radio input "true"
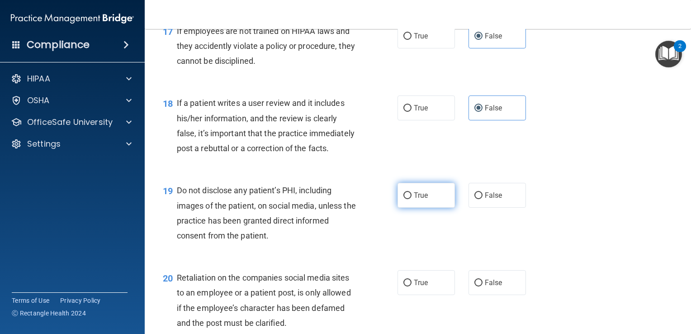
click at [425, 208] on label "True" at bounding box center [426, 195] width 57 height 25
click at [412, 199] on input "True" at bounding box center [408, 195] width 8 height 7
radio input "true"
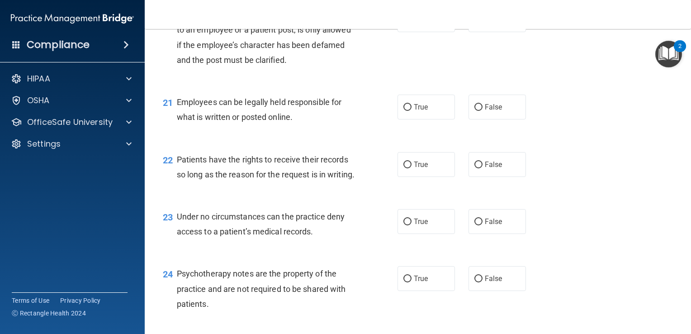
scroll to position [1747, 0]
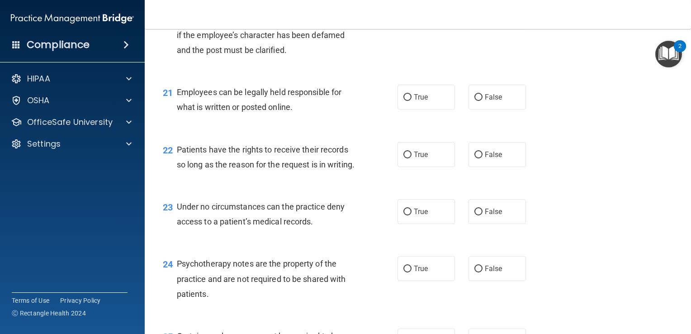
click at [498, 22] on label "False" at bounding box center [497, 9] width 57 height 25
click at [483, 14] on input "False" at bounding box center [479, 10] width 8 height 7
radio input "true"
click at [406, 109] on label "True" at bounding box center [426, 97] width 57 height 25
click at [406, 101] on input "True" at bounding box center [408, 97] width 8 height 7
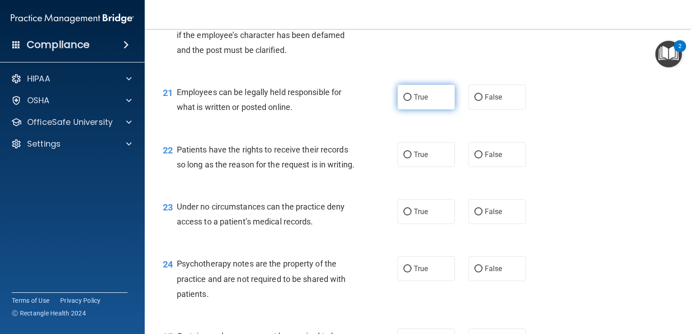
radio input "true"
click at [482, 167] on label "False" at bounding box center [497, 154] width 57 height 25
click at [482, 158] on input "False" at bounding box center [479, 155] width 8 height 7
radio input "true"
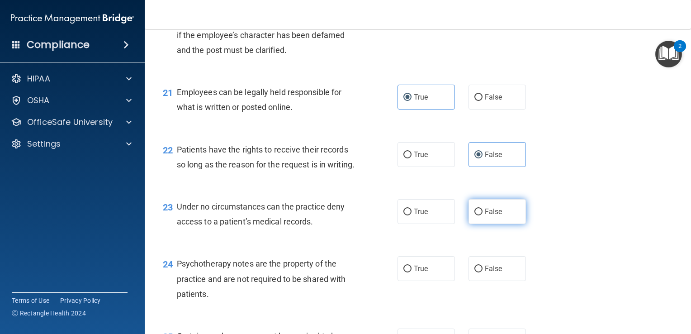
click at [494, 216] on span "False" at bounding box center [494, 211] width 18 height 9
click at [483, 215] on input "False" at bounding box center [479, 212] width 8 height 7
radio input "true"
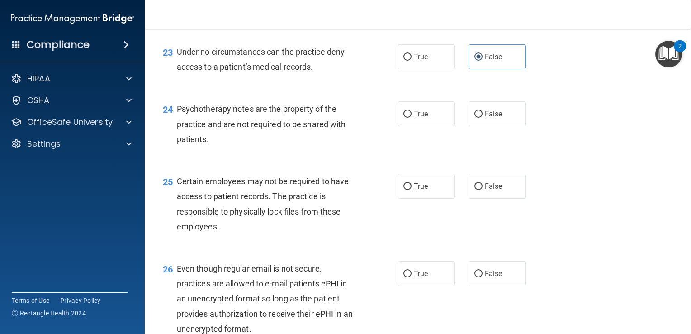
scroll to position [1912, 0]
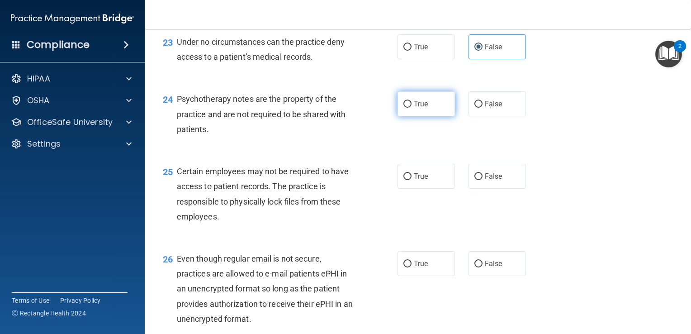
click at [417, 108] on span "True" at bounding box center [421, 104] width 14 height 9
click at [412, 108] on input "True" at bounding box center [408, 104] width 8 height 7
radio input "true"
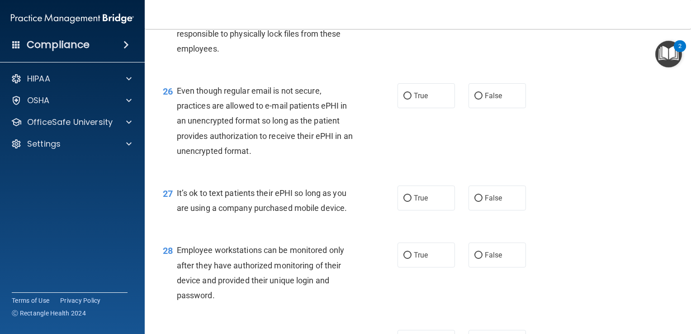
scroll to position [2090, 0]
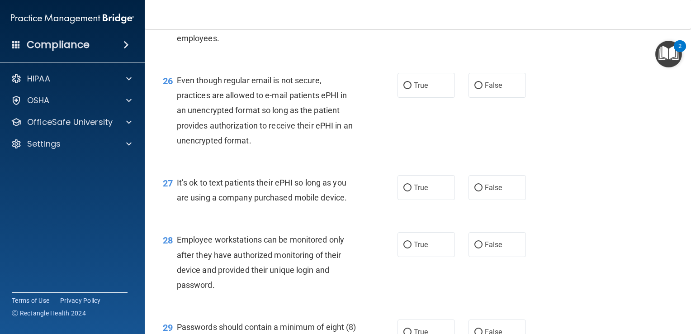
radio input "true"
click at [410, 98] on label "True" at bounding box center [426, 85] width 57 height 25
click at [410, 89] on input "True" at bounding box center [408, 85] width 8 height 7
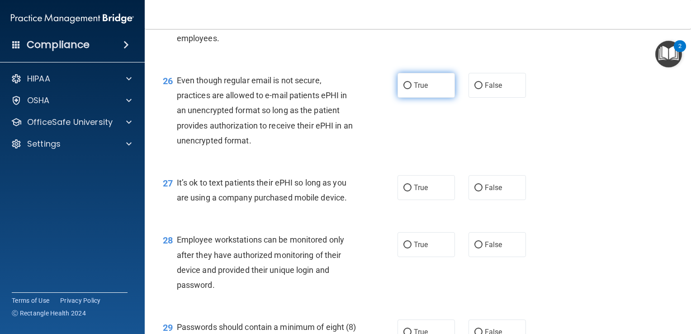
radio input "true"
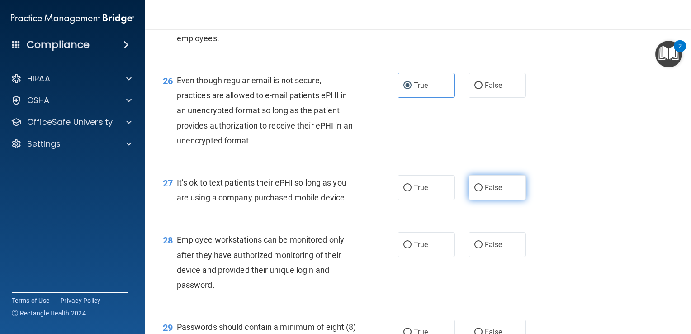
click at [477, 191] on input "False" at bounding box center [479, 188] width 8 height 7
radio input "true"
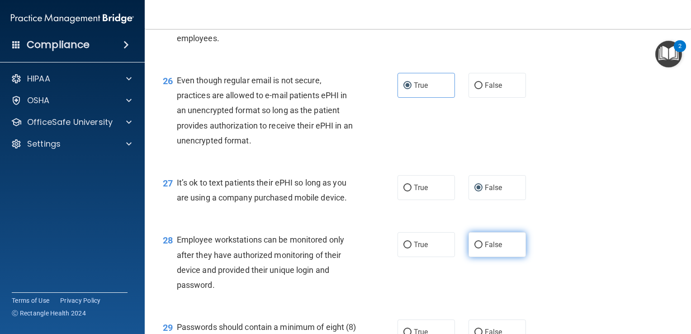
click at [493, 249] on span "False" at bounding box center [494, 244] width 18 height 9
click at [483, 248] on input "False" at bounding box center [479, 245] width 8 height 7
radio input "true"
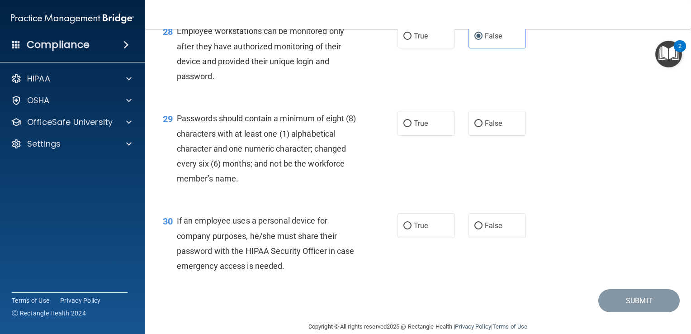
scroll to position [2358, 0]
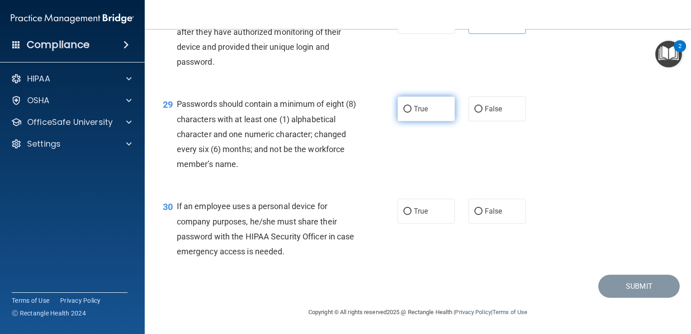
click at [404, 106] on input "True" at bounding box center [408, 109] width 8 height 7
radio input "true"
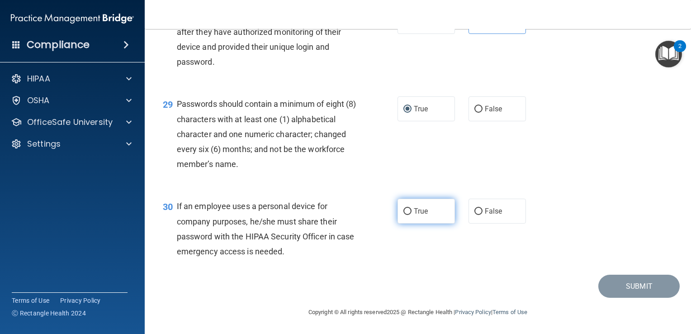
click at [422, 211] on span "True" at bounding box center [421, 211] width 14 height 9
click at [412, 211] on input "True" at bounding box center [408, 211] width 8 height 7
radio input "true"
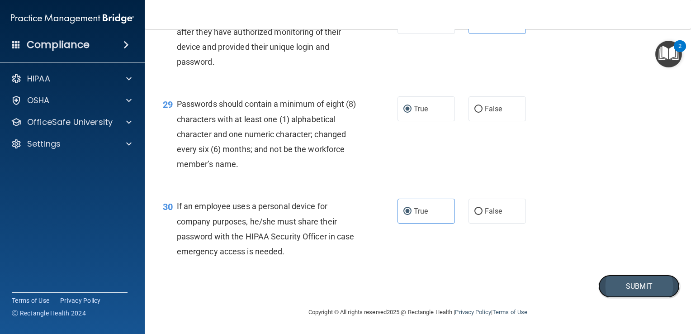
click at [613, 286] on button "Submit" at bounding box center [639, 286] width 81 height 23
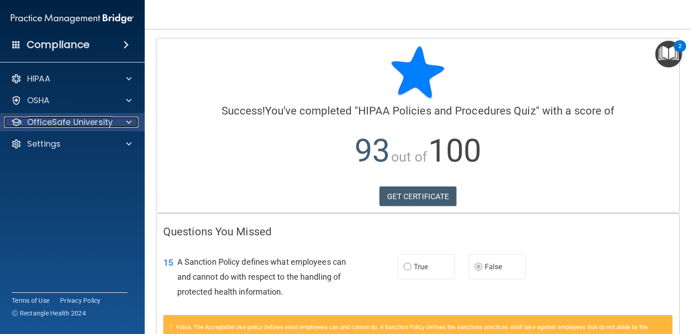
click at [113, 124] on div "OfficeSafe University" at bounding box center [60, 122] width 112 height 11
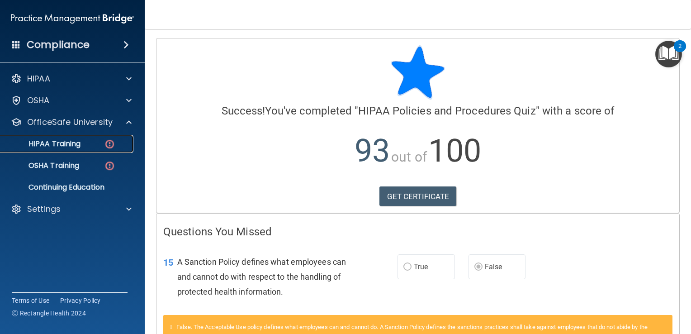
click at [74, 141] on p "HIPAA Training" at bounding box center [43, 143] width 75 height 9
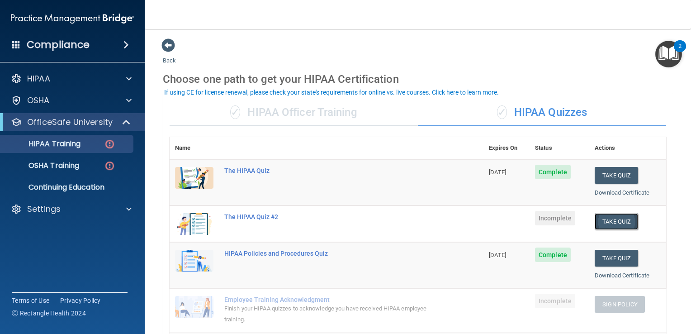
click at [608, 223] on button "Take Quiz" at bounding box center [616, 221] width 43 height 17
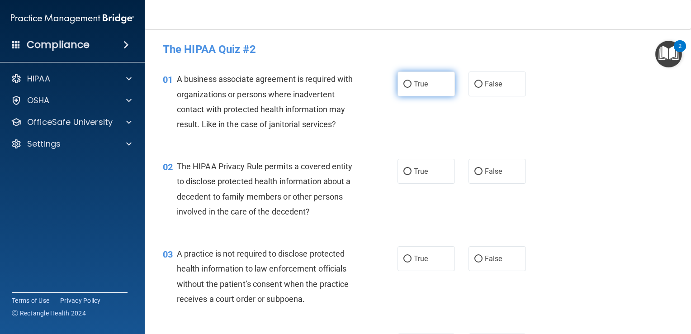
click at [407, 83] on input "True" at bounding box center [408, 84] width 8 height 7
radio input "true"
click at [418, 171] on span "True" at bounding box center [421, 171] width 14 height 9
click at [412, 171] on input "True" at bounding box center [408, 171] width 8 height 7
radio input "true"
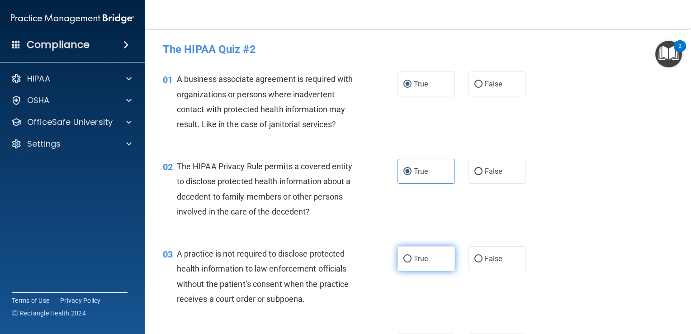
click at [425, 250] on label "True" at bounding box center [426, 258] width 57 height 25
click at [412, 256] on input "True" at bounding box center [408, 259] width 8 height 7
radio input "true"
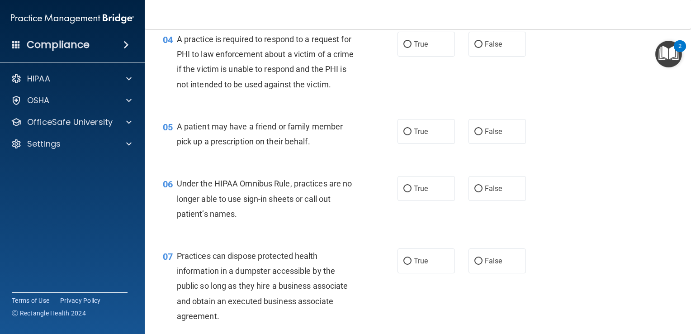
scroll to position [305, 0]
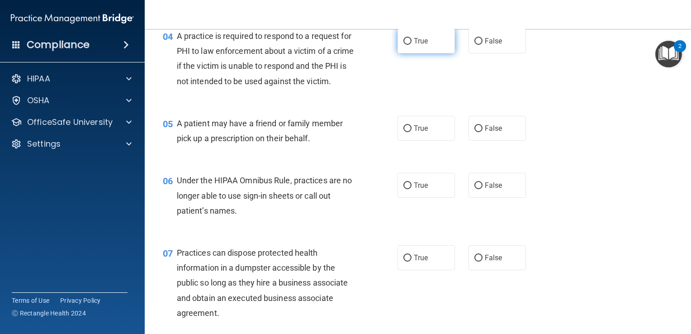
click at [427, 42] on label "True" at bounding box center [426, 41] width 57 height 25
click at [412, 42] on input "True" at bounding box center [408, 41] width 8 height 7
radio input "true"
click at [419, 141] on label "True" at bounding box center [426, 128] width 57 height 25
click at [412, 132] on input "True" at bounding box center [408, 128] width 8 height 7
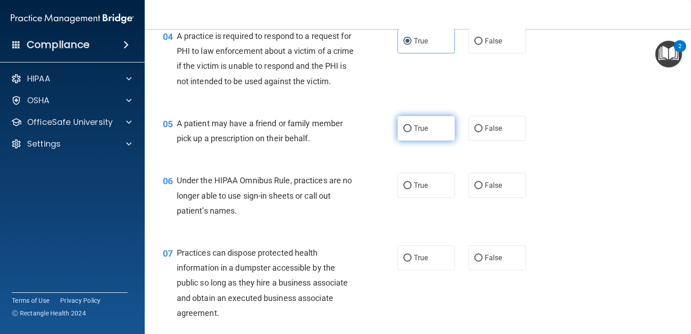
radio input "true"
click at [492, 190] on span "False" at bounding box center [494, 185] width 18 height 9
click at [483, 189] on input "False" at bounding box center [479, 185] width 8 height 7
radio input "true"
click at [490, 267] on label "False" at bounding box center [497, 257] width 57 height 25
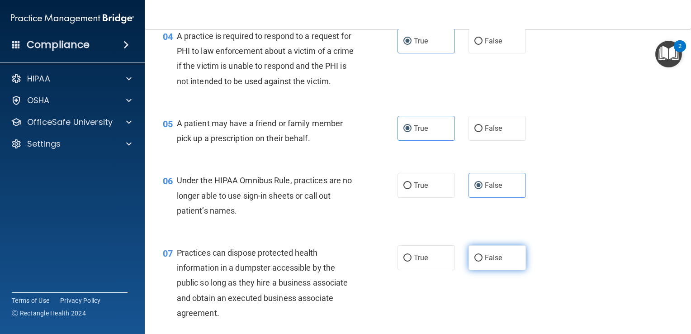
click at [483, 261] on input "False" at bounding box center [479, 258] width 8 height 7
radio input "true"
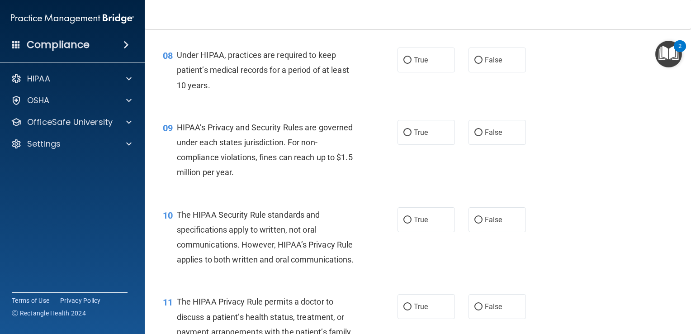
scroll to position [602, 0]
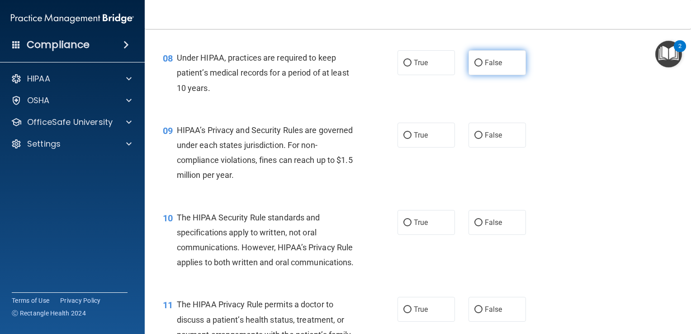
click at [500, 75] on label "False" at bounding box center [497, 62] width 57 height 25
click at [483, 67] on input "False" at bounding box center [479, 63] width 8 height 7
radio input "true"
click at [500, 147] on label "False" at bounding box center [497, 135] width 57 height 25
click at [483, 139] on input "False" at bounding box center [479, 135] width 8 height 7
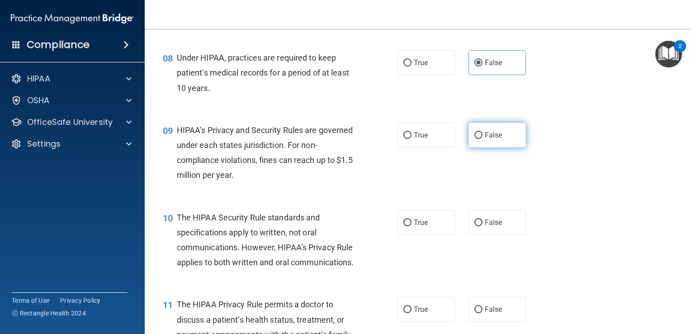
radio input "true"
click at [414, 227] on span "True" at bounding box center [421, 222] width 14 height 9
click at [412, 226] on input "True" at bounding box center [408, 222] width 8 height 7
radio input "true"
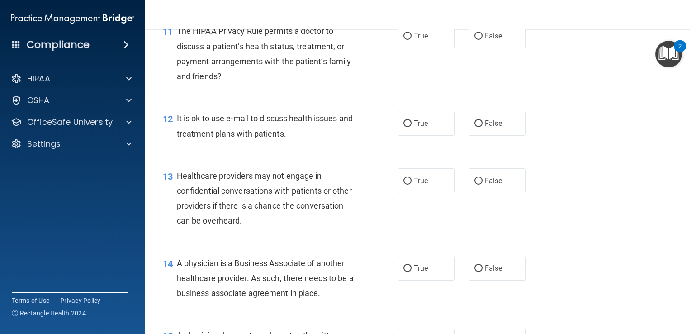
scroll to position [891, 0]
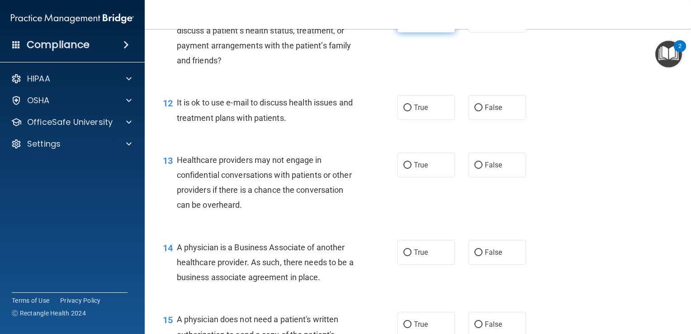
click at [420, 24] on span "True" at bounding box center [421, 20] width 14 height 9
click at [412, 24] on input "True" at bounding box center [408, 20] width 8 height 7
radio input "true"
click at [426, 120] on label "True" at bounding box center [426, 107] width 57 height 25
click at [412, 111] on input "True" at bounding box center [408, 108] width 8 height 7
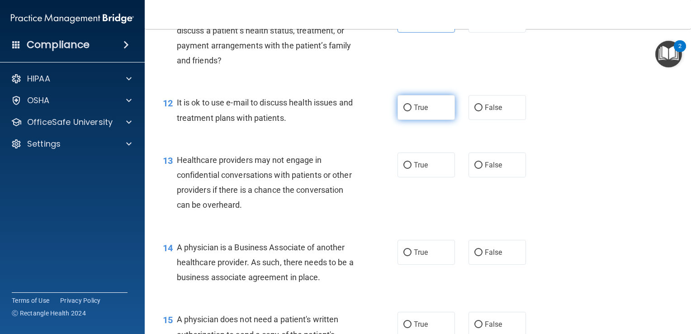
radio input "true"
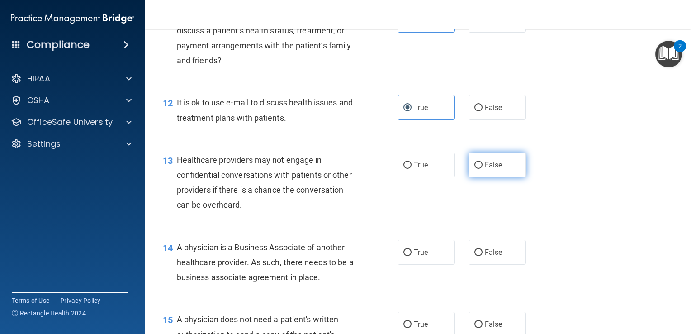
click at [486, 169] on span "False" at bounding box center [494, 165] width 18 height 9
click at [483, 169] on input "False" at bounding box center [479, 165] width 8 height 7
radio input "true"
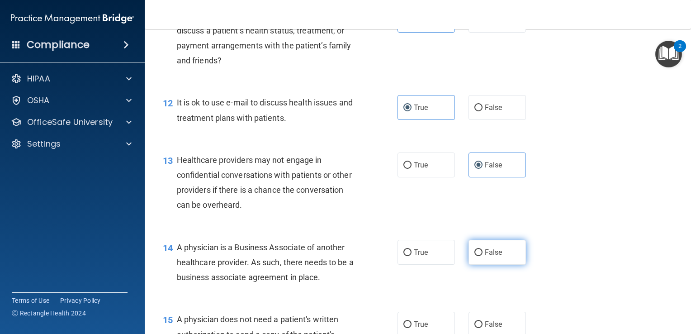
click at [494, 257] on span "False" at bounding box center [494, 252] width 18 height 9
click at [483, 256] on input "False" at bounding box center [479, 252] width 8 height 7
radio input "true"
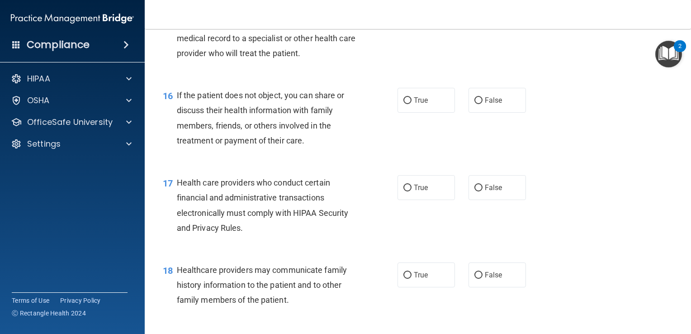
scroll to position [1206, 0]
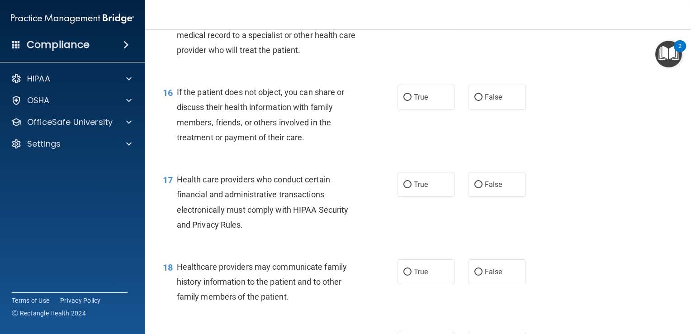
click at [429, 22] on label "True" at bounding box center [426, 9] width 57 height 25
click at [412, 14] on input "True" at bounding box center [408, 10] width 8 height 7
radio input "true"
click at [423, 101] on span "True" at bounding box center [421, 97] width 14 height 9
click at [412, 101] on input "True" at bounding box center [408, 97] width 8 height 7
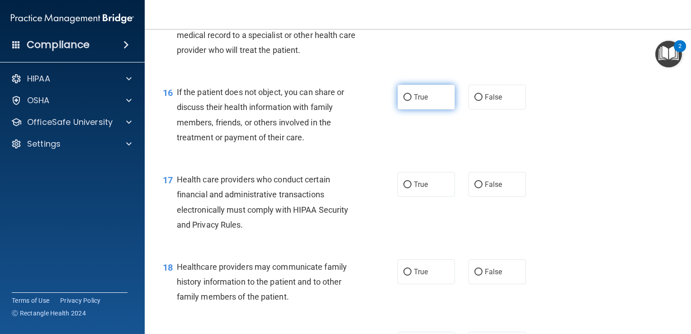
radio input "true"
click at [427, 197] on label "True" at bounding box center [426, 184] width 57 height 25
click at [412, 188] on input "True" at bounding box center [408, 184] width 8 height 7
radio input "true"
click at [423, 276] on span "True" at bounding box center [421, 271] width 14 height 9
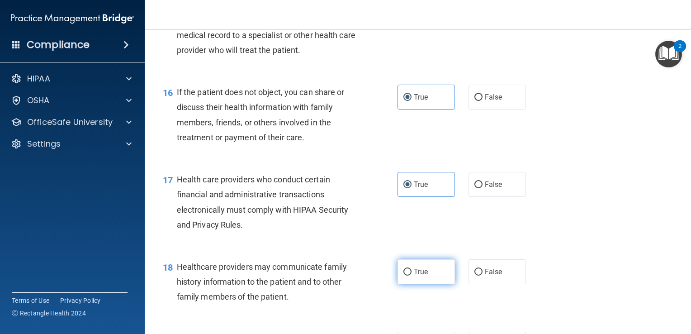
click at [412, 276] on input "True" at bounding box center [408, 272] width 8 height 7
radio input "true"
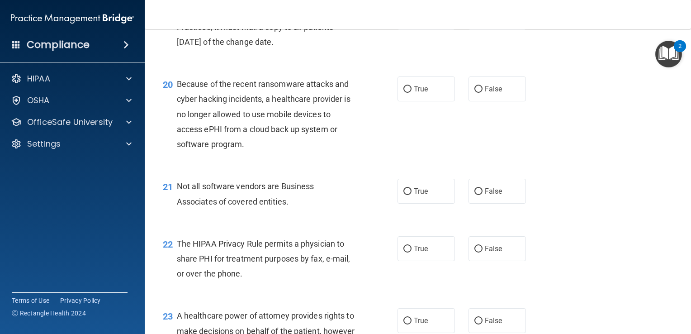
scroll to position [1536, 0]
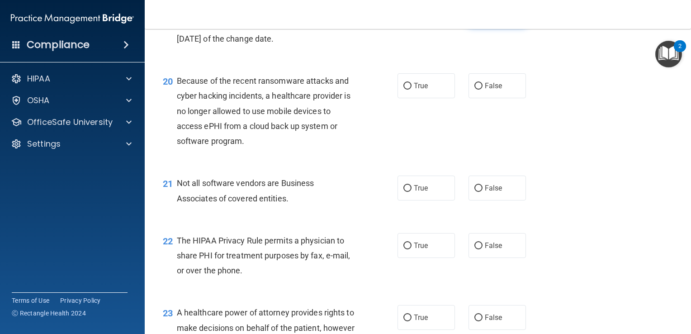
click at [480, 26] on label "False" at bounding box center [497, 13] width 57 height 25
click at [480, 18] on input "False" at bounding box center [479, 14] width 8 height 7
radio input "true"
click at [485, 90] on span "False" at bounding box center [494, 85] width 18 height 9
click at [481, 90] on input "False" at bounding box center [479, 86] width 8 height 7
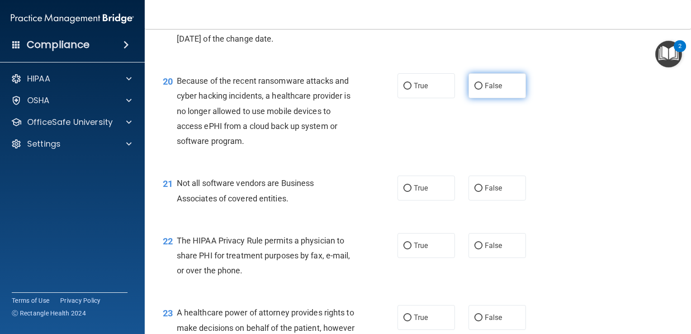
radio input "true"
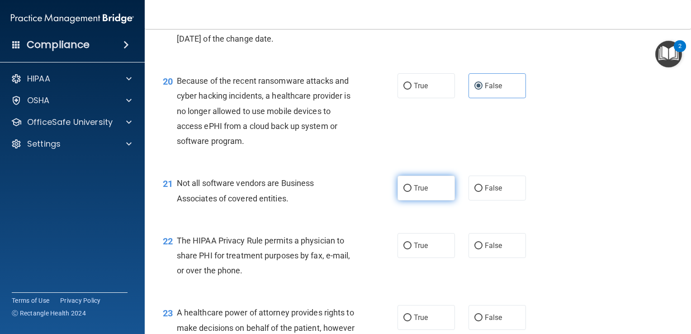
click at [431, 200] on label "True" at bounding box center [426, 188] width 57 height 25
click at [412, 192] on input "True" at bounding box center [408, 188] width 8 height 7
radio input "true"
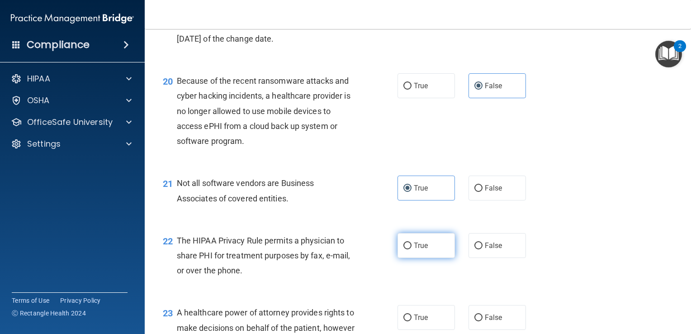
click at [433, 258] on label "True" at bounding box center [426, 245] width 57 height 25
click at [412, 249] on input "True" at bounding box center [408, 245] width 8 height 7
radio input "true"
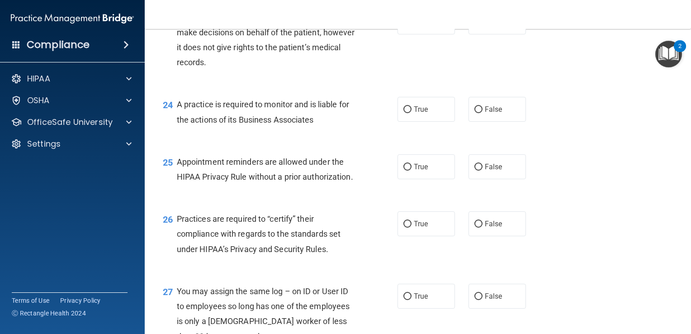
scroll to position [1838, 0]
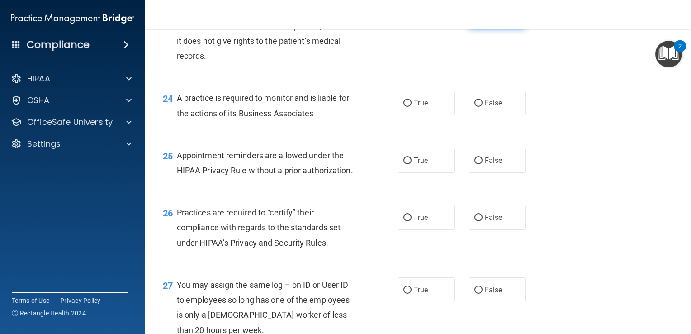
click at [493, 28] on label "False" at bounding box center [497, 15] width 57 height 25
click at [483, 19] on input "False" at bounding box center [479, 16] width 8 height 7
radio input "true"
click at [434, 136] on div "24 A practice is required to monitor and is liable for the actions of its Busin…" at bounding box center [418, 107] width 524 height 57
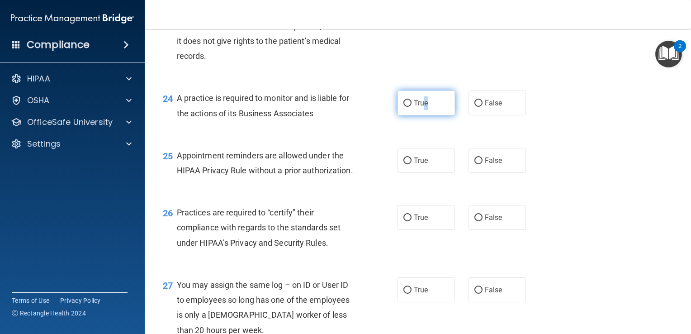
drag, startPoint x: 434, startPoint y: 146, endPoint x: 423, endPoint y: 125, distance: 23.1
click at [423, 115] on label "True" at bounding box center [426, 102] width 57 height 25
drag, startPoint x: 423, startPoint y: 125, endPoint x: 418, endPoint y: 158, distance: 33.0
click at [427, 173] on label "True" at bounding box center [426, 160] width 57 height 25
click at [412, 164] on input "True" at bounding box center [408, 160] width 8 height 7
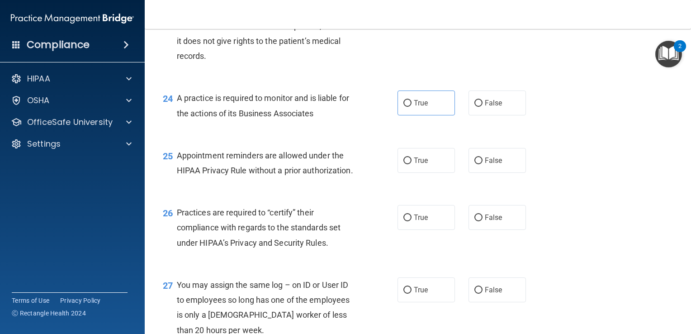
radio input "true"
click at [400, 115] on label "True" at bounding box center [426, 102] width 57 height 25
click at [404, 107] on input "True" at bounding box center [408, 103] width 8 height 7
radio input "true"
click at [480, 230] on label "False" at bounding box center [497, 217] width 57 height 25
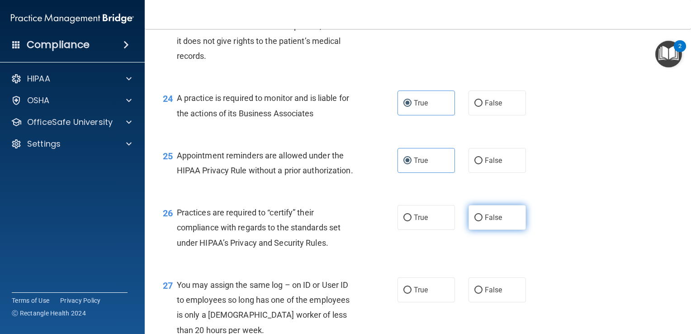
click at [480, 221] on input "False" at bounding box center [479, 217] width 8 height 7
radio input "true"
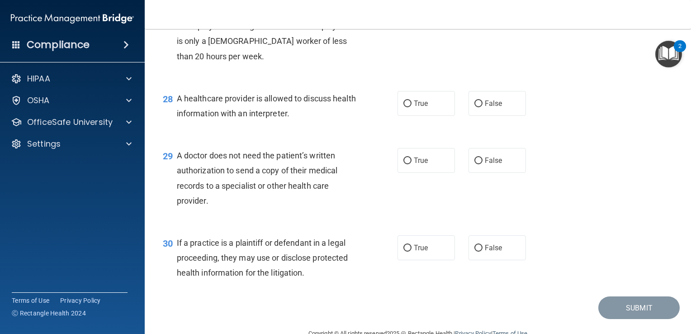
scroll to position [2133, 0]
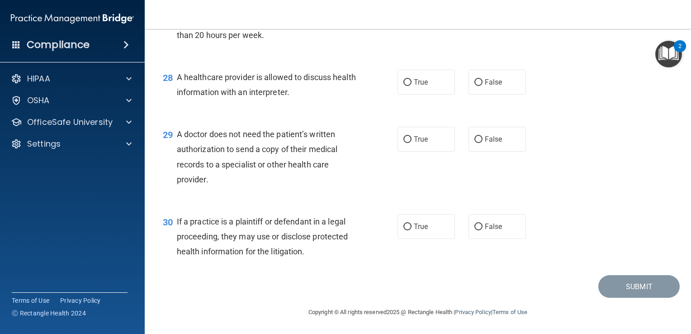
radio input "true"
click at [418, 86] on span "True" at bounding box center [421, 82] width 14 height 9
click at [412, 86] on input "True" at bounding box center [408, 82] width 8 height 7
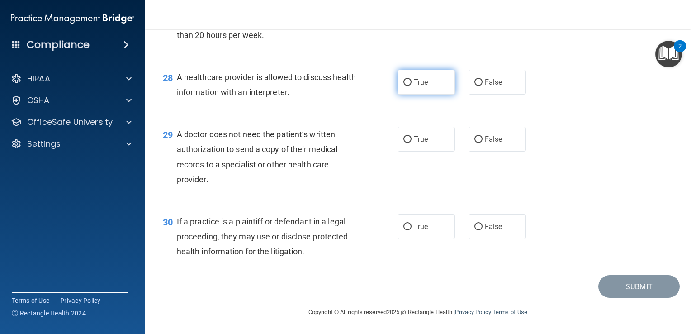
radio input "true"
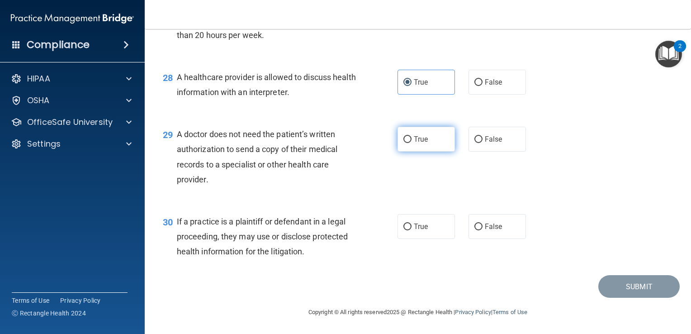
click at [422, 152] on label "True" at bounding box center [426, 139] width 57 height 25
click at [412, 143] on input "True" at bounding box center [408, 139] width 8 height 7
radio input "true"
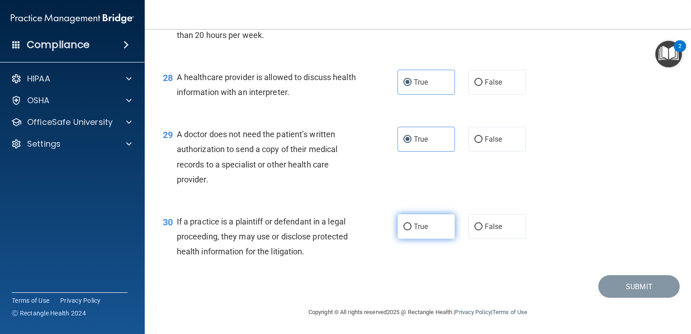
click at [422, 231] on span "True" at bounding box center [421, 226] width 14 height 9
click at [412, 230] on input "True" at bounding box center [408, 226] width 8 height 7
radio input "true"
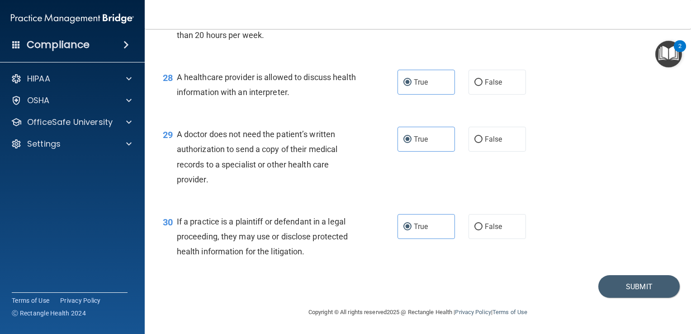
scroll to position [2177, 0]
click at [626, 286] on button "Submit" at bounding box center [639, 286] width 81 height 23
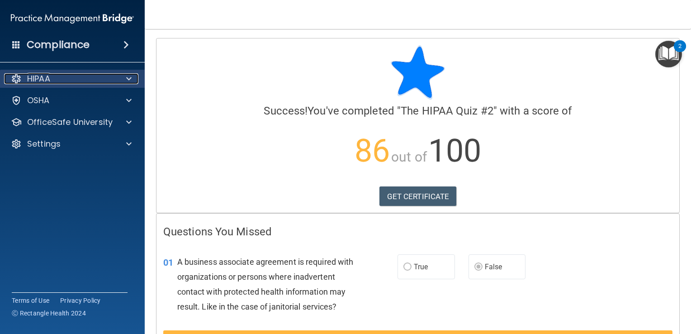
click at [79, 76] on div "HIPAA" at bounding box center [60, 78] width 112 height 11
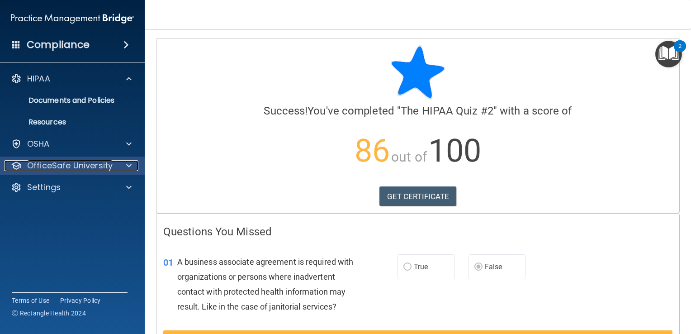
click at [78, 165] on p "OfficeSafe University" at bounding box center [70, 165] width 86 height 11
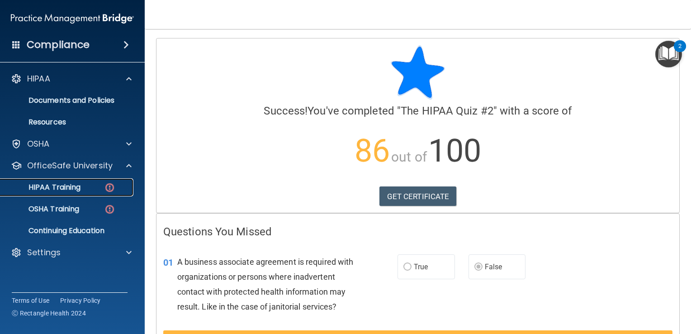
click at [74, 186] on p "HIPAA Training" at bounding box center [43, 187] width 75 height 9
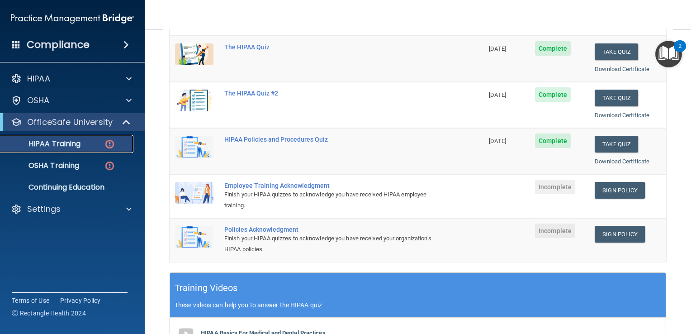
scroll to position [125, 0]
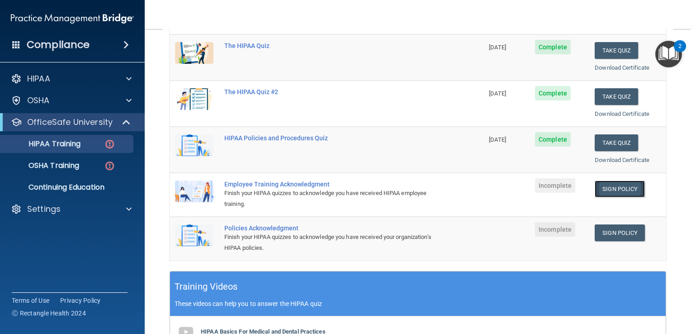
click at [615, 186] on link "Sign Policy" at bounding box center [620, 189] width 50 height 17
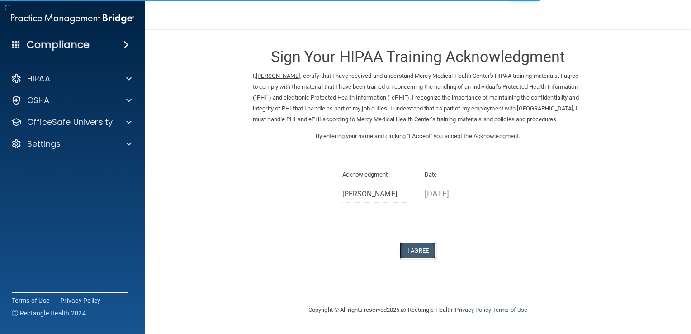
click at [418, 259] on button "I Agree" at bounding box center [418, 250] width 36 height 17
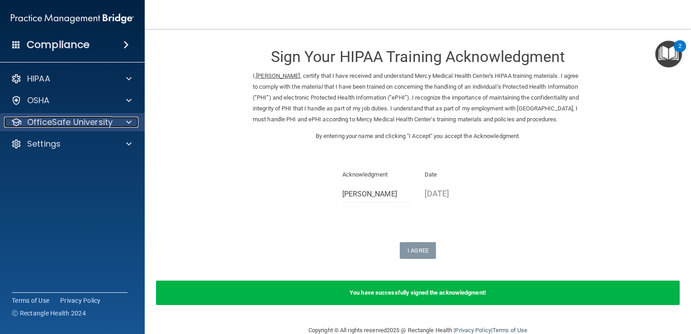
click at [92, 117] on p "OfficeSafe University" at bounding box center [70, 122] width 86 height 11
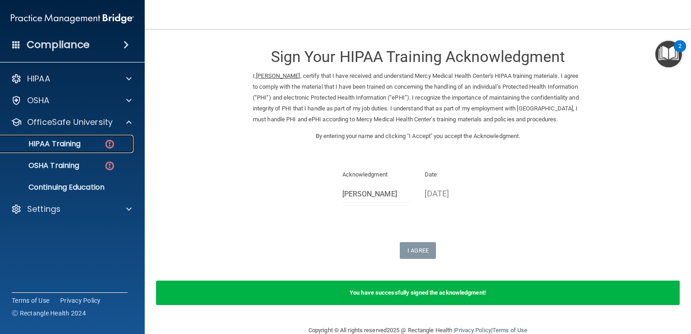
click at [76, 149] on link "HIPAA Training" at bounding box center [62, 144] width 143 height 18
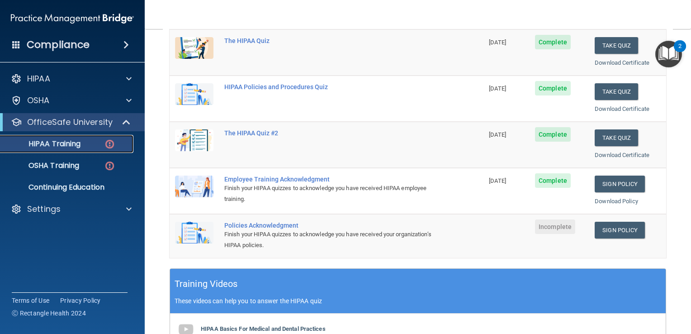
scroll to position [144, 0]
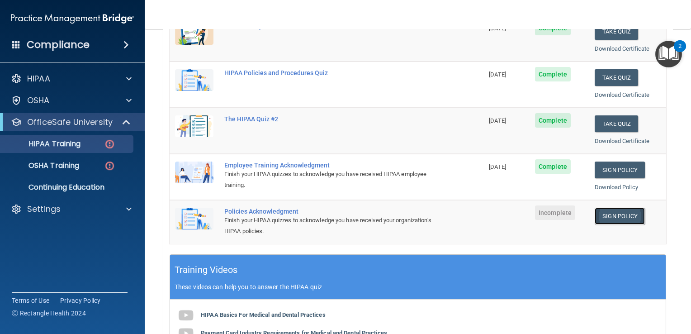
click at [621, 217] on link "Sign Policy" at bounding box center [620, 216] width 50 height 17
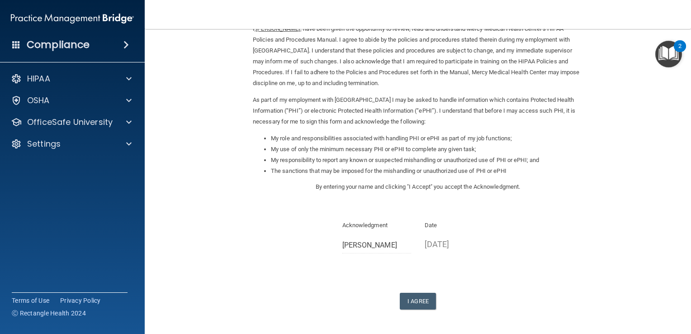
scroll to position [49, 0]
click at [415, 298] on button "I Agree" at bounding box center [418, 299] width 36 height 17
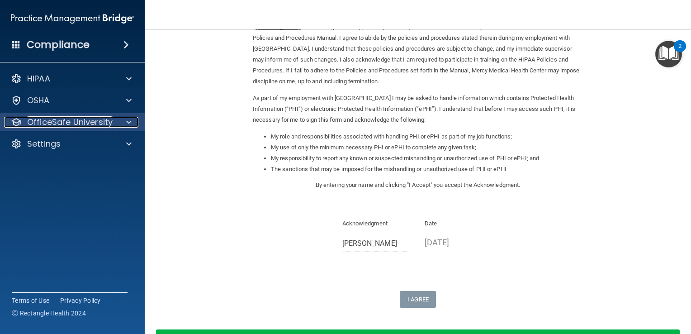
click at [106, 124] on p "OfficeSafe University" at bounding box center [70, 122] width 86 height 11
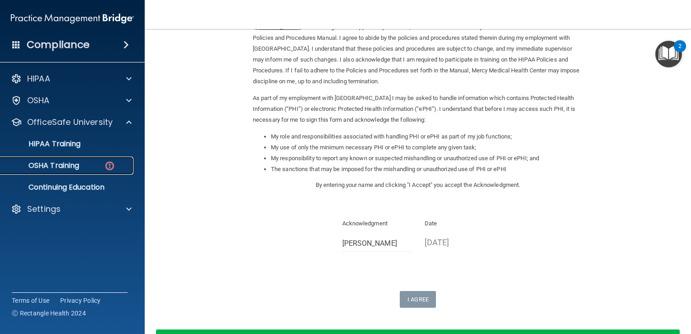
click at [82, 167] on div "OSHA Training" at bounding box center [68, 165] width 124 height 9
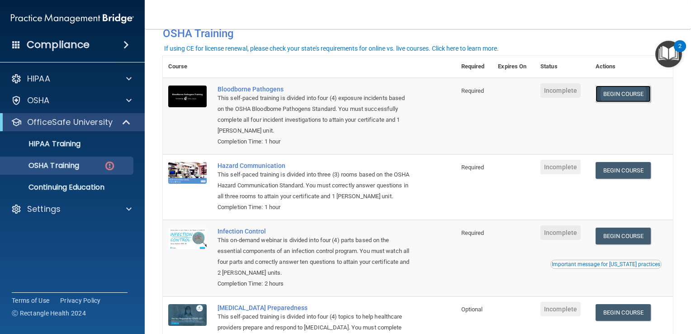
click at [640, 94] on link "Begin Course" at bounding box center [623, 94] width 55 height 17
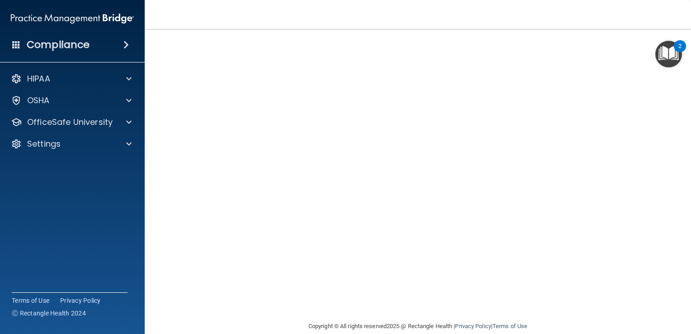
scroll to position [39, 0]
click at [79, 126] on p "OfficeSafe University" at bounding box center [70, 122] width 86 height 11
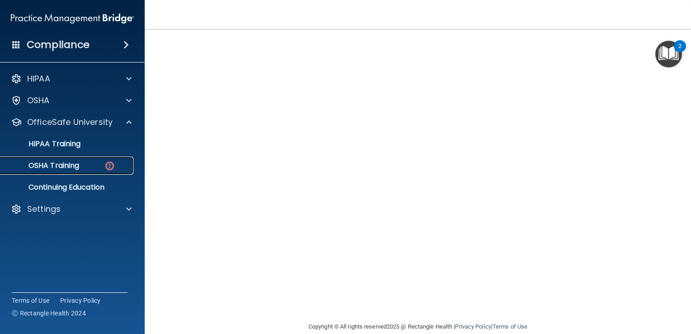
click at [74, 165] on p "OSHA Training" at bounding box center [42, 165] width 73 height 9
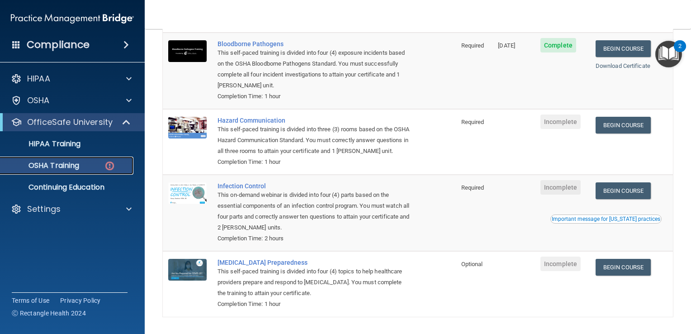
scroll to position [95, 0]
click at [633, 123] on link "Begin Course" at bounding box center [623, 124] width 55 height 17
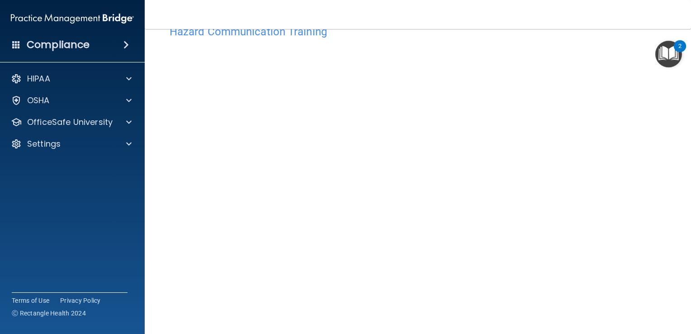
scroll to position [27, 0]
click at [100, 120] on p "OfficeSafe University" at bounding box center [70, 122] width 86 height 11
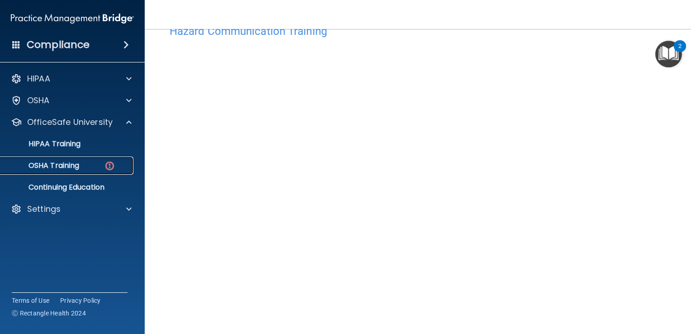
click at [81, 166] on div "OSHA Training" at bounding box center [68, 165] width 124 height 9
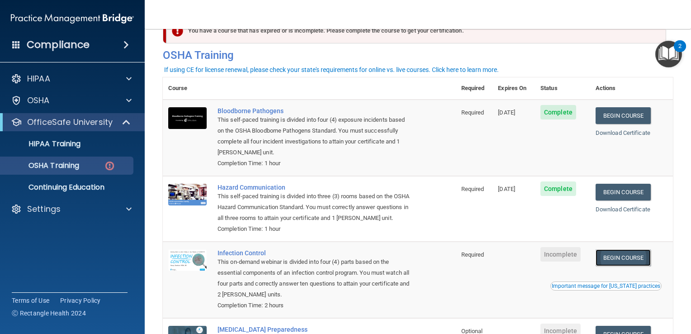
click at [627, 266] on link "Begin Course" at bounding box center [623, 257] width 55 height 17
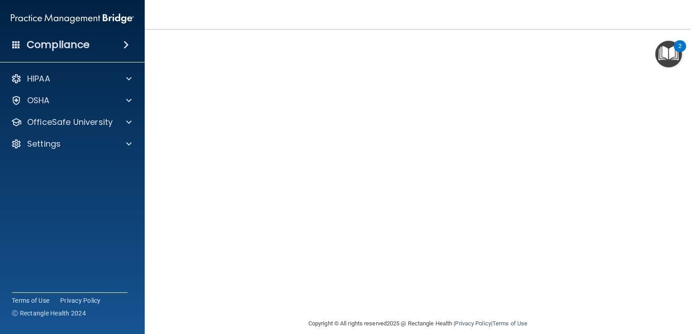
scroll to position [43, 0]
click at [73, 126] on p "OfficeSafe University" at bounding box center [70, 122] width 86 height 11
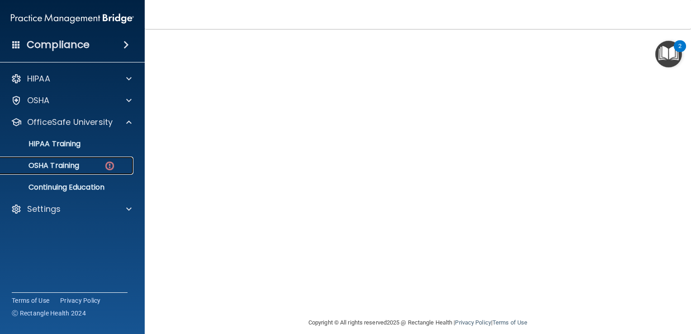
click at [73, 165] on p "OSHA Training" at bounding box center [42, 165] width 73 height 9
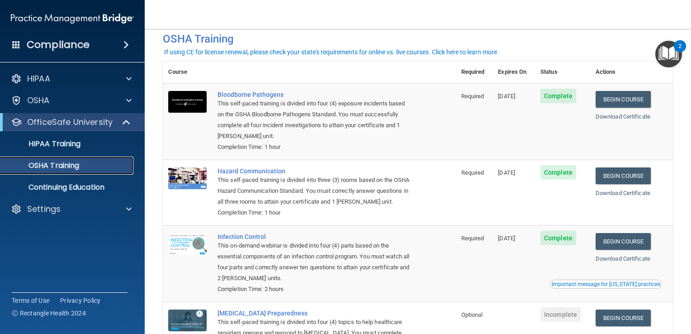
scroll to position [21, 0]
